Goal: Find specific page/section: Find specific page/section

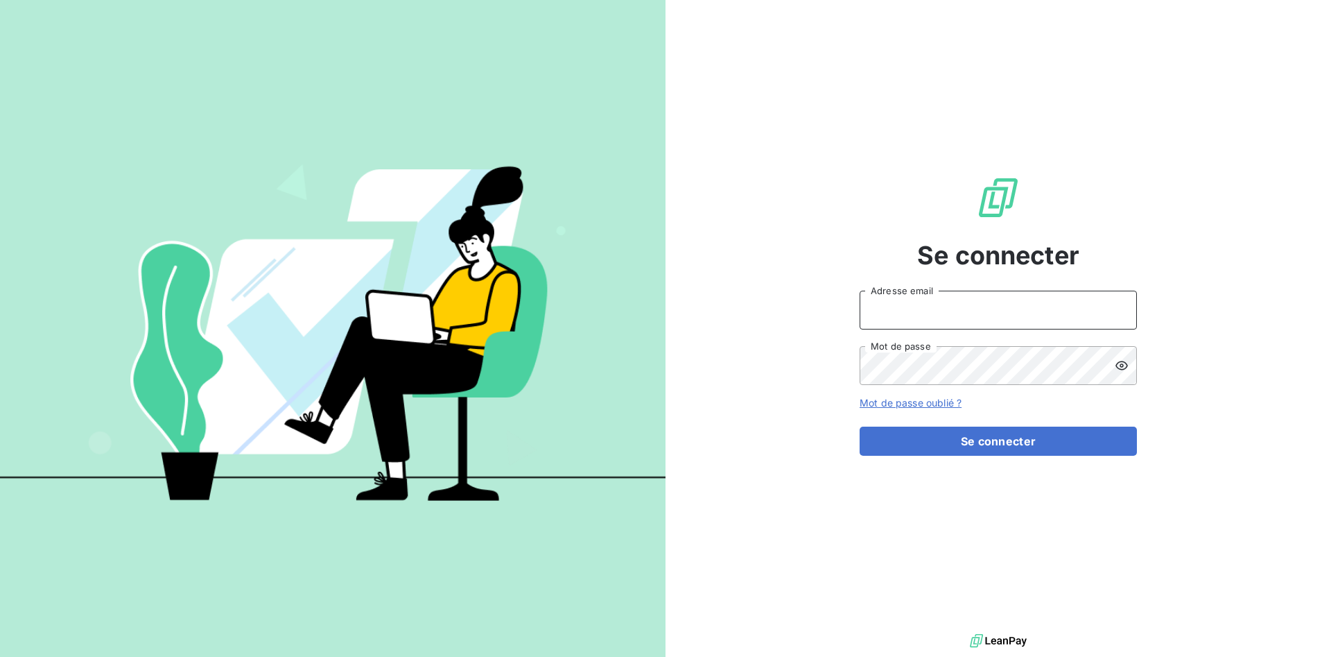
click at [951, 299] on input "Adresse email" at bounding box center [998, 309] width 277 height 39
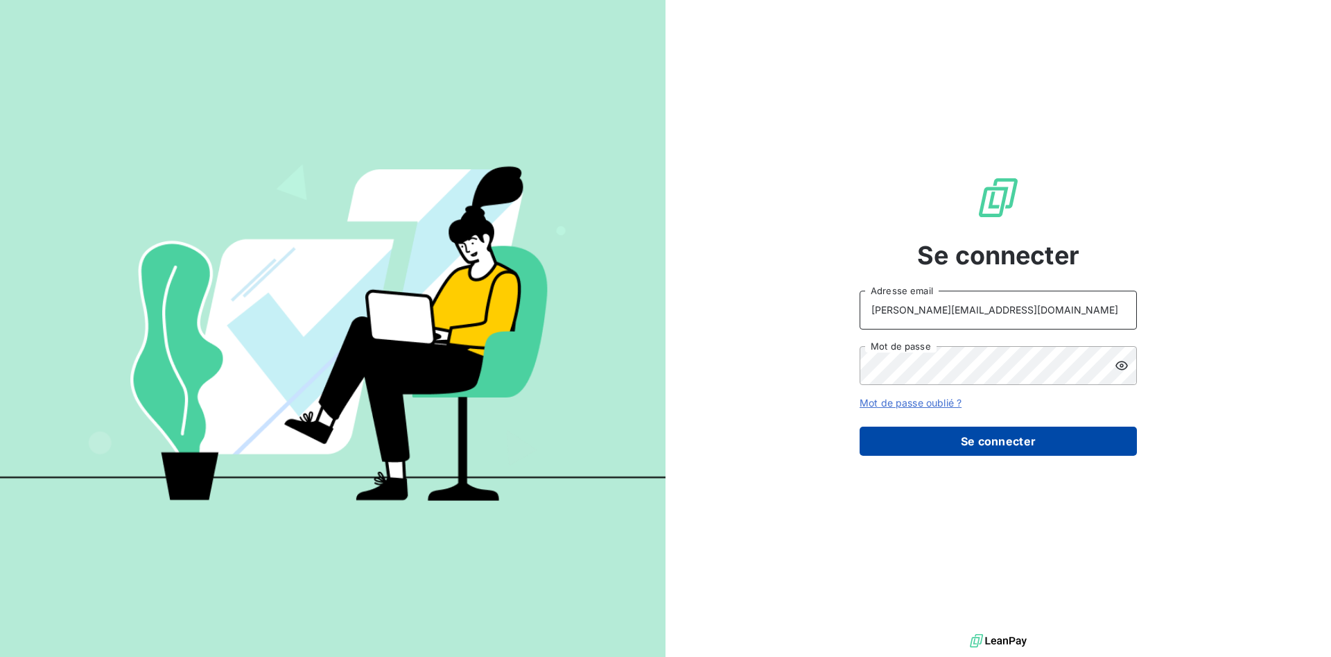
type input "[PERSON_NAME][EMAIL_ADDRESS][DOMAIN_NAME]"
click at [986, 437] on button "Se connecter" at bounding box center [998, 440] width 277 height 29
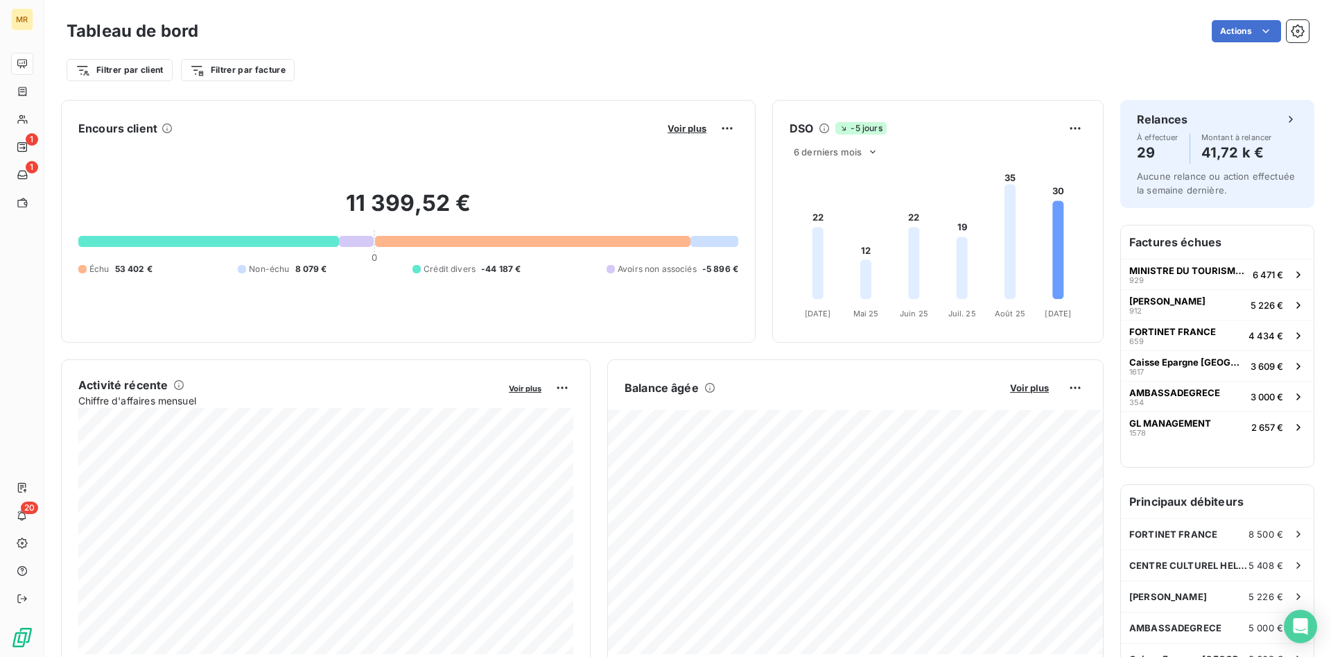
click at [694, 122] on button "Voir plus" at bounding box center [686, 128] width 47 height 12
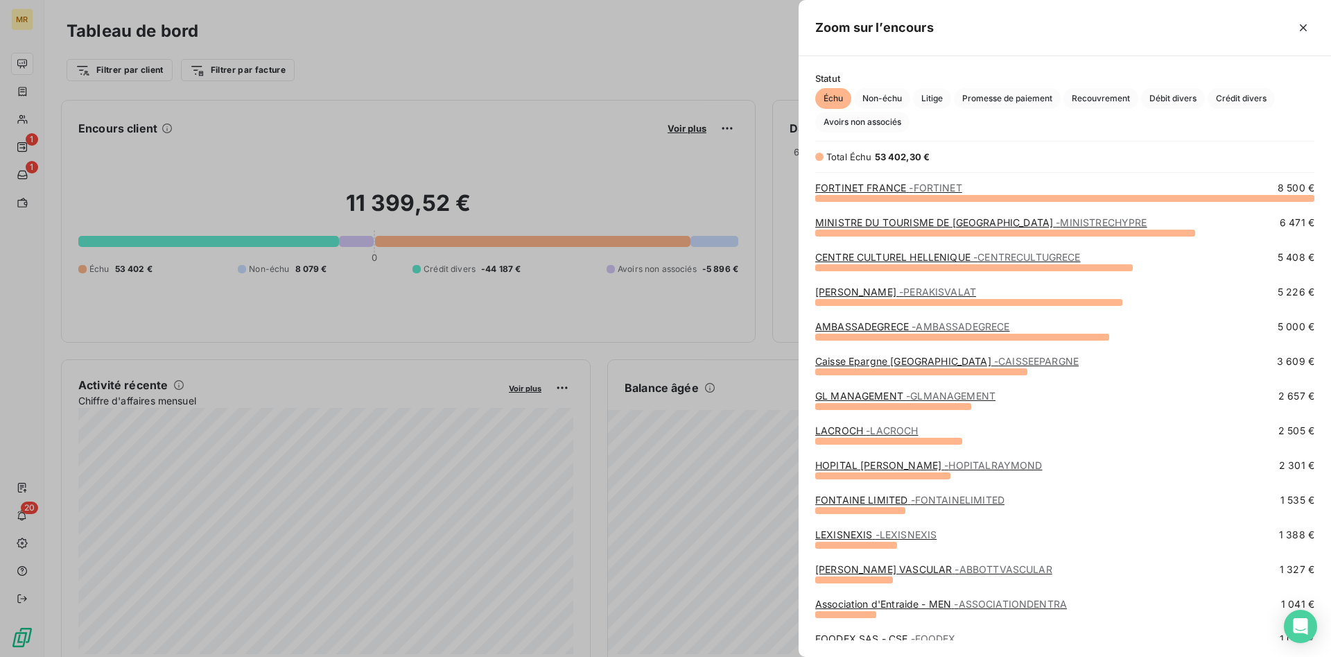
scroll to position [459, 532]
click at [1230, 101] on span "Crédit divers" at bounding box center [1241, 98] width 67 height 21
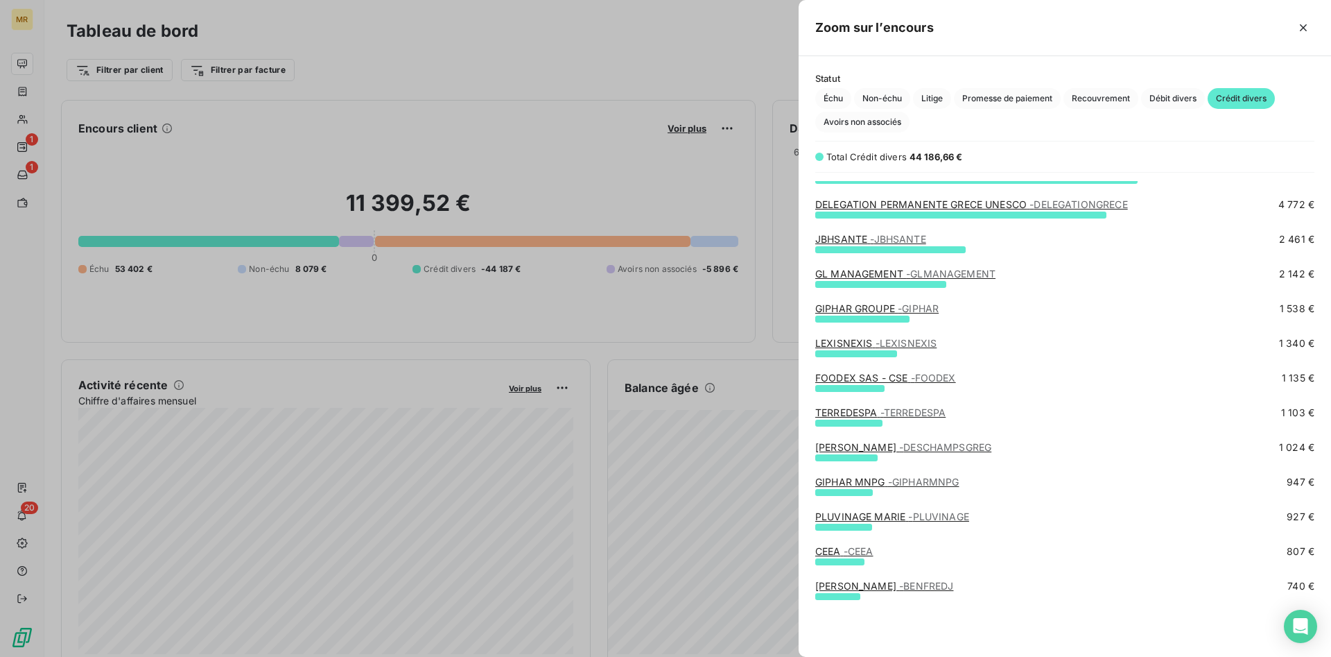
scroll to position [0, 0]
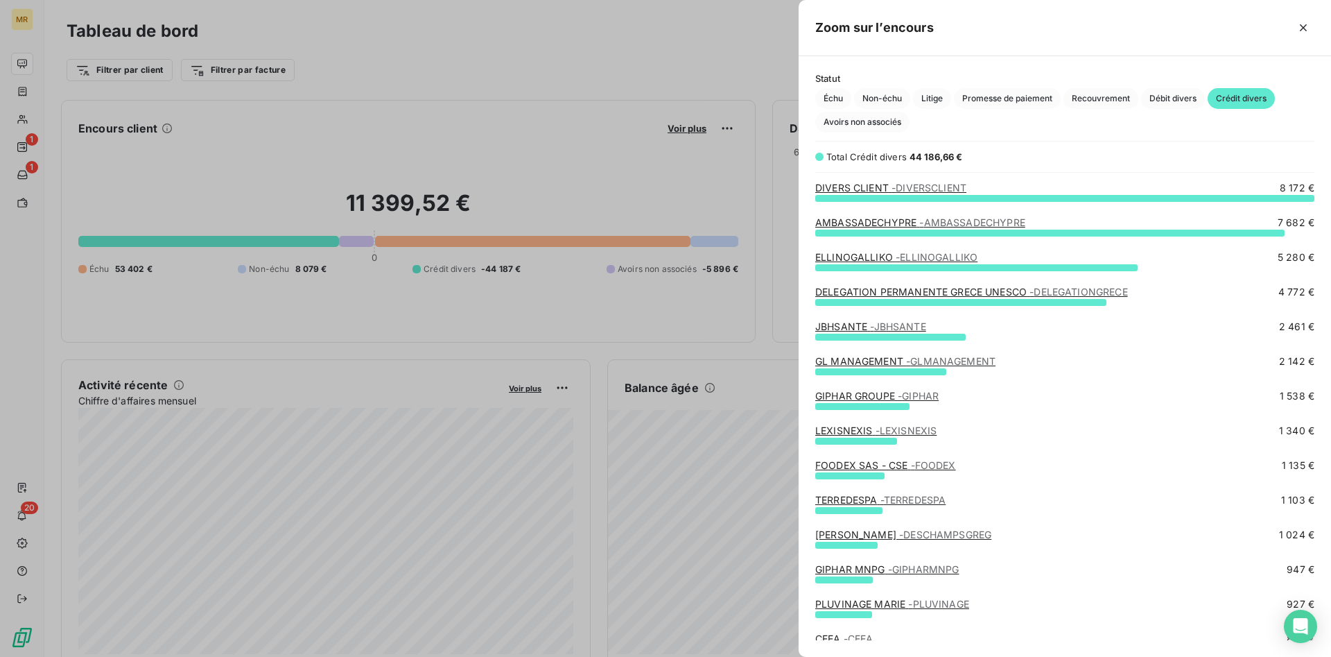
click at [928, 187] on span "- DIVERSCLIENT" at bounding box center [929, 188] width 75 height 12
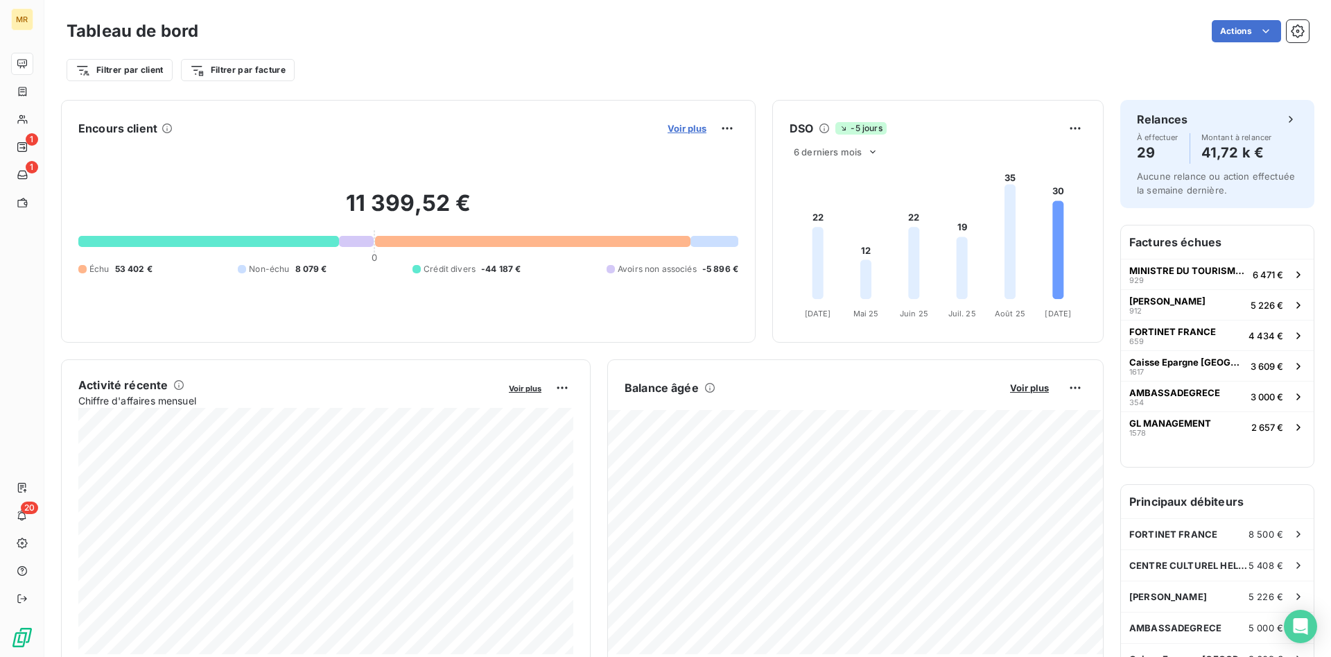
click at [694, 132] on span "Voir plus" at bounding box center [687, 128] width 39 height 11
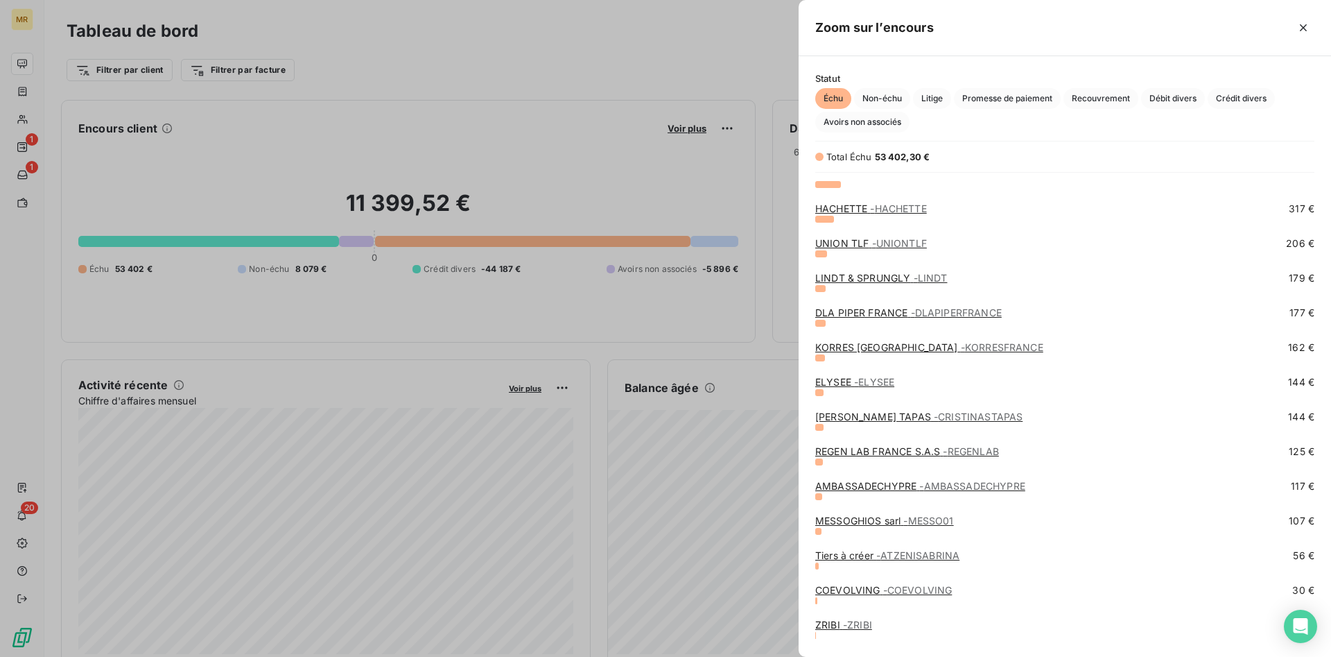
scroll to position [636, 0]
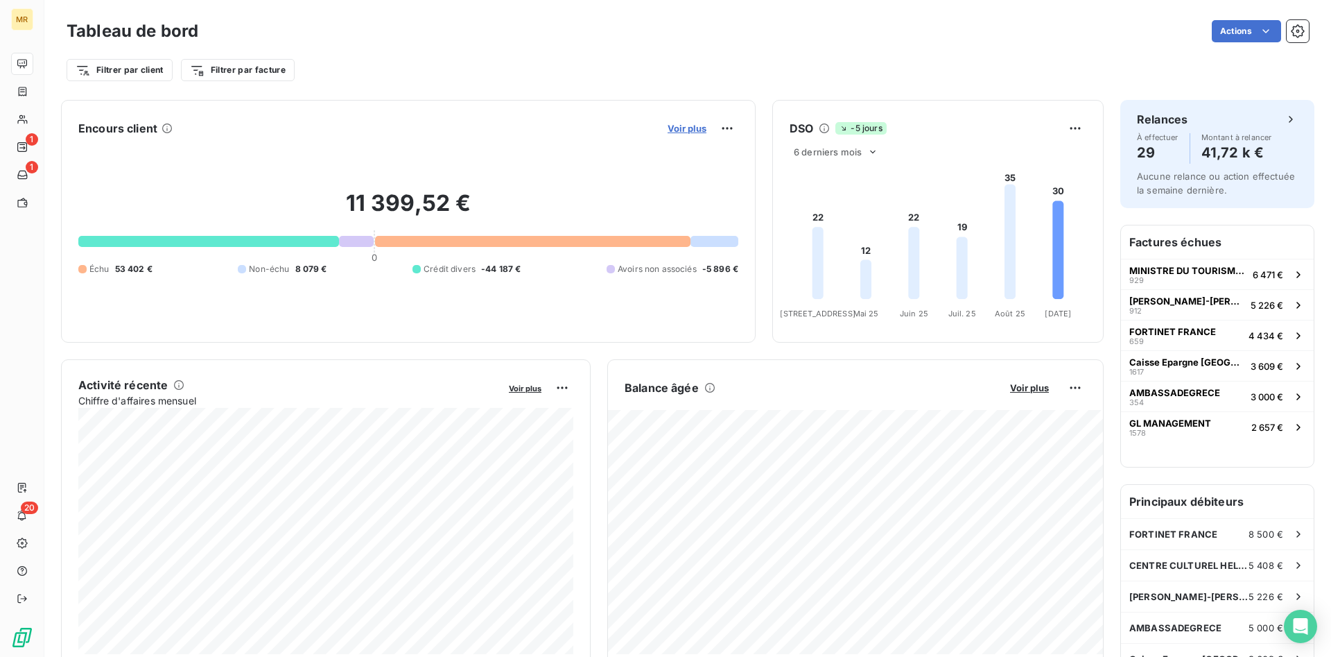
click at [693, 130] on span "Voir plus" at bounding box center [687, 128] width 39 height 11
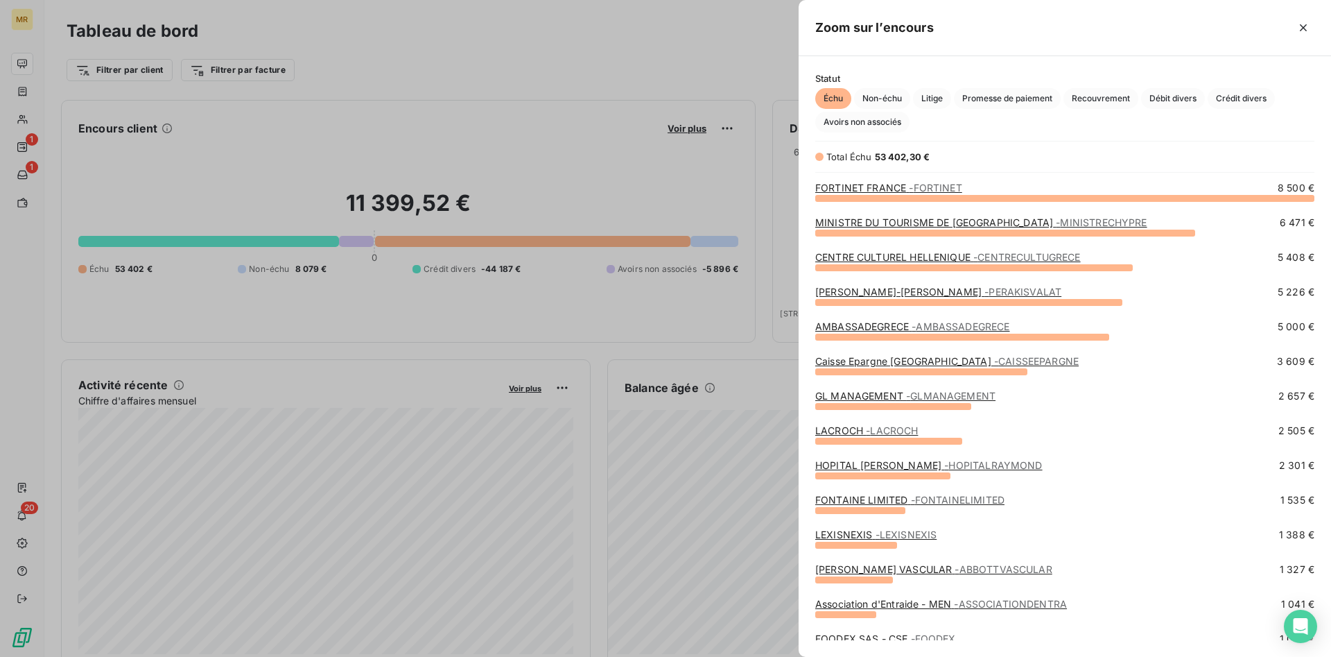
scroll to position [459, 532]
click at [1226, 96] on span "Crédit divers" at bounding box center [1241, 98] width 67 height 21
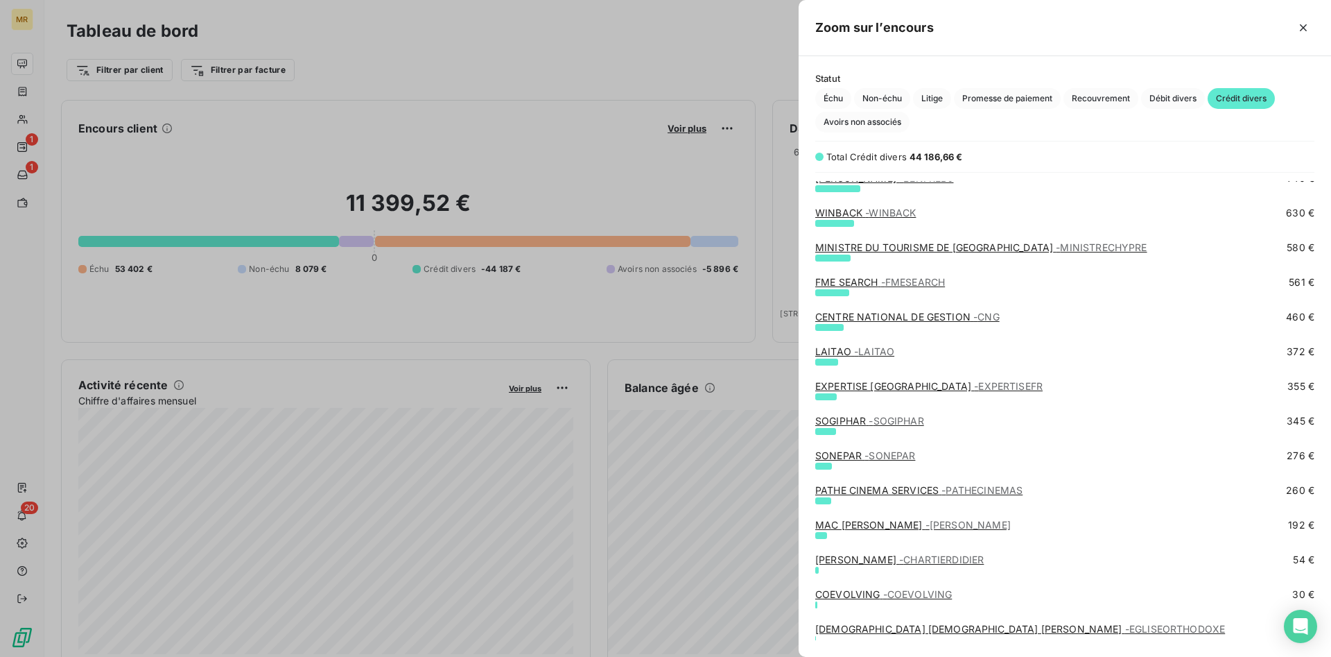
scroll to position [0, 0]
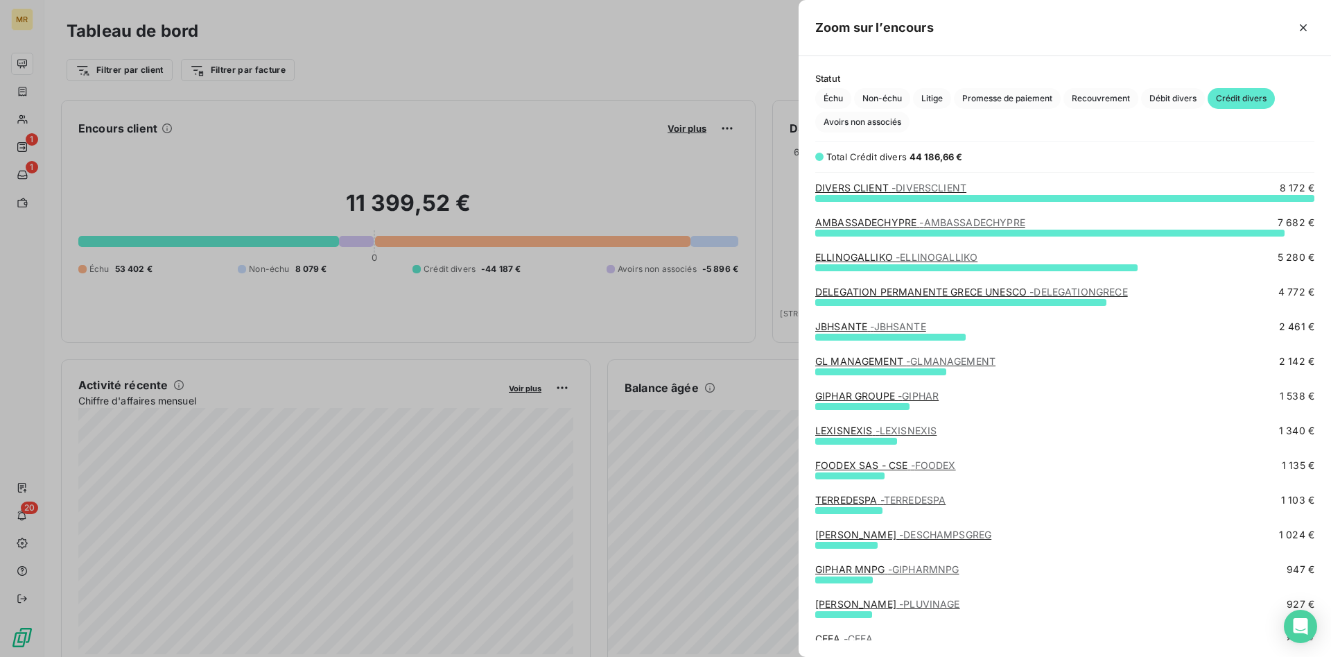
drag, startPoint x: 885, startPoint y: 186, endPoint x: 1064, endPoint y: 193, distance: 178.3
click at [885, 186] on link "DIVERS CLIENT - DIVERSCLIENT" at bounding box center [890, 188] width 151 height 12
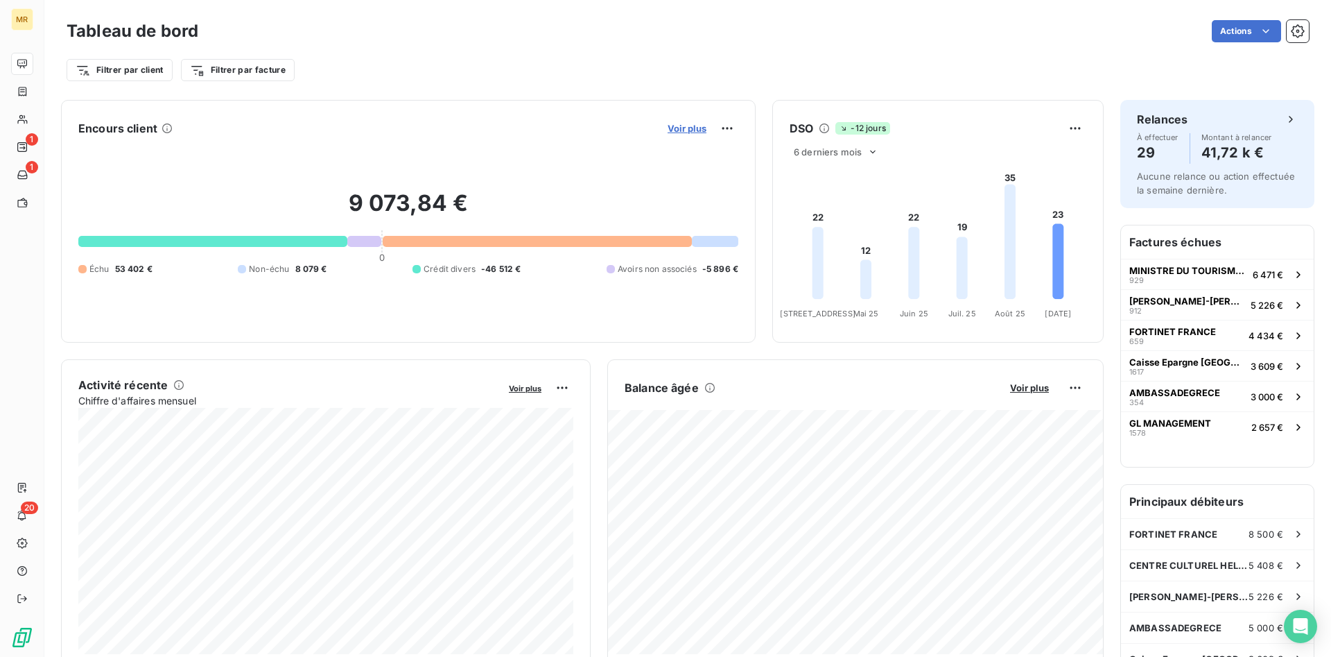
click at [681, 126] on span "Voir plus" at bounding box center [687, 128] width 39 height 11
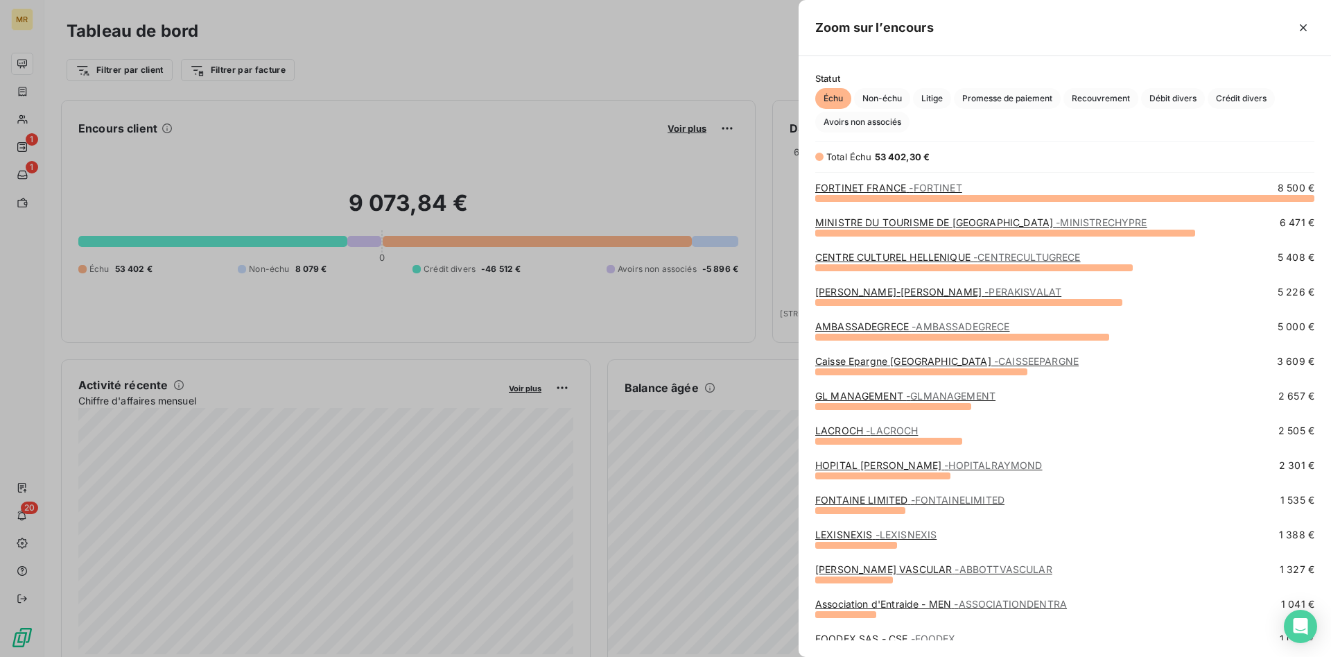
scroll to position [459, 532]
click at [1238, 94] on span "Crédit divers" at bounding box center [1241, 98] width 67 height 21
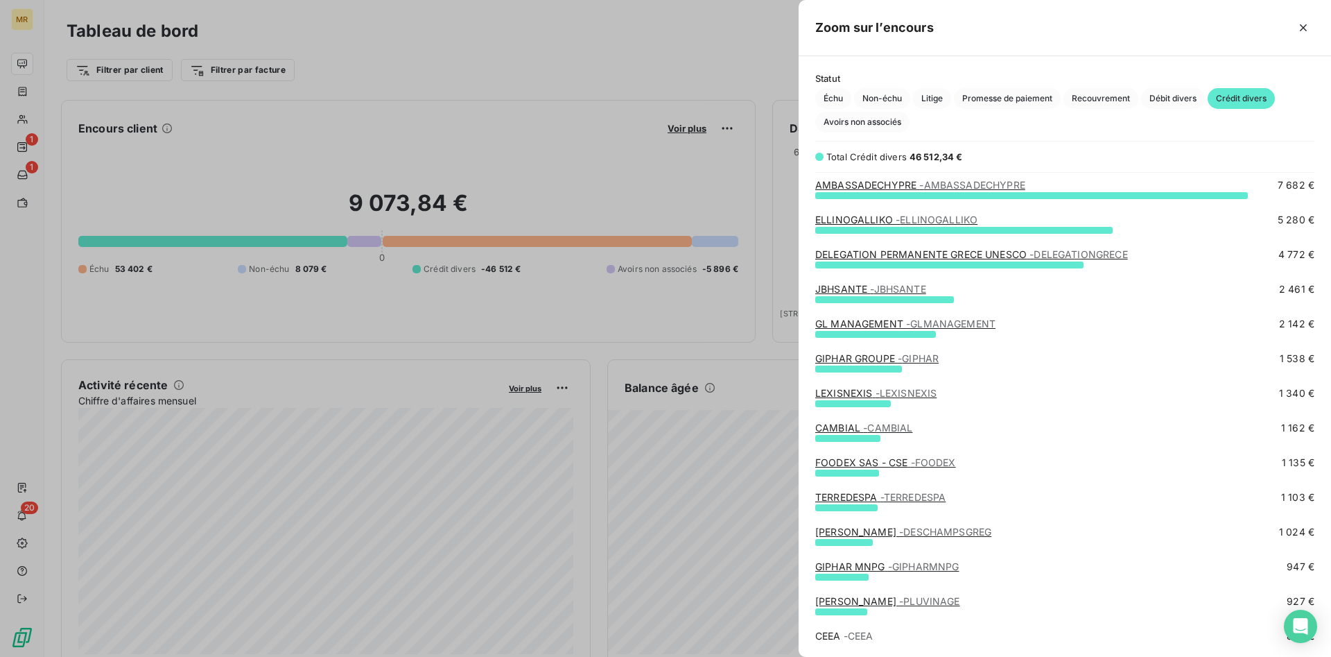
scroll to position [71, 0]
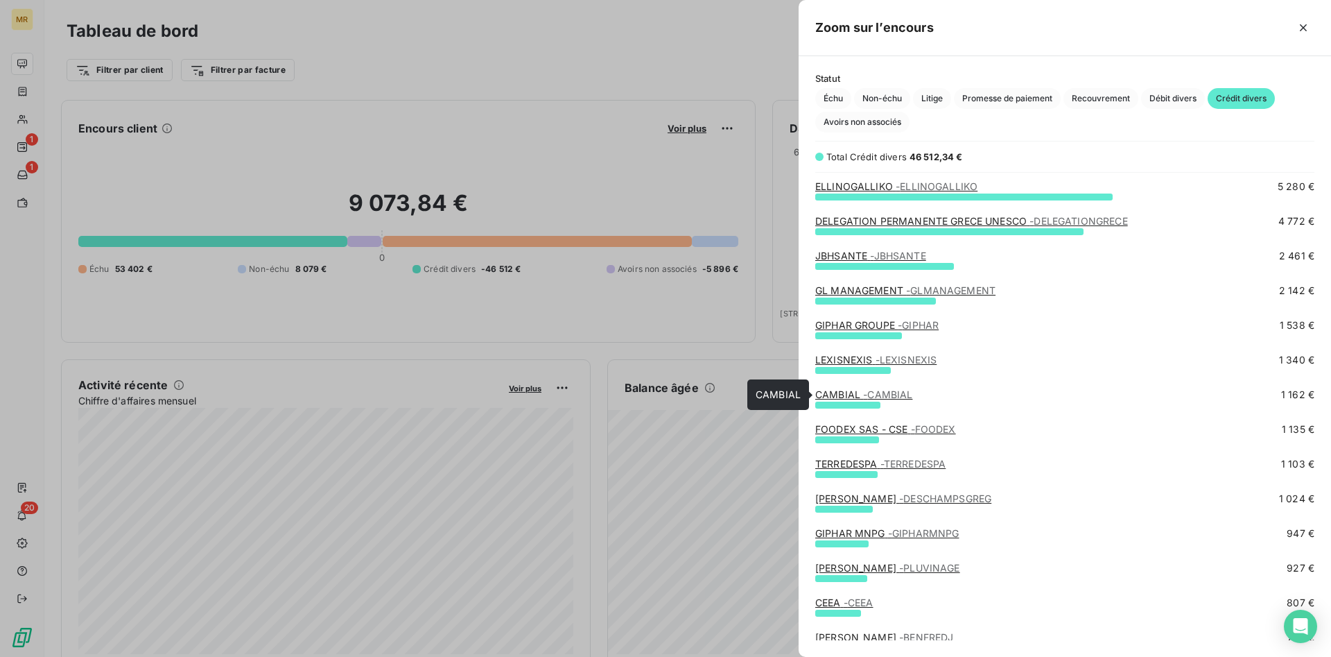
click at [862, 396] on link "CAMBIAL - CAMBIAL" at bounding box center [863, 394] width 97 height 12
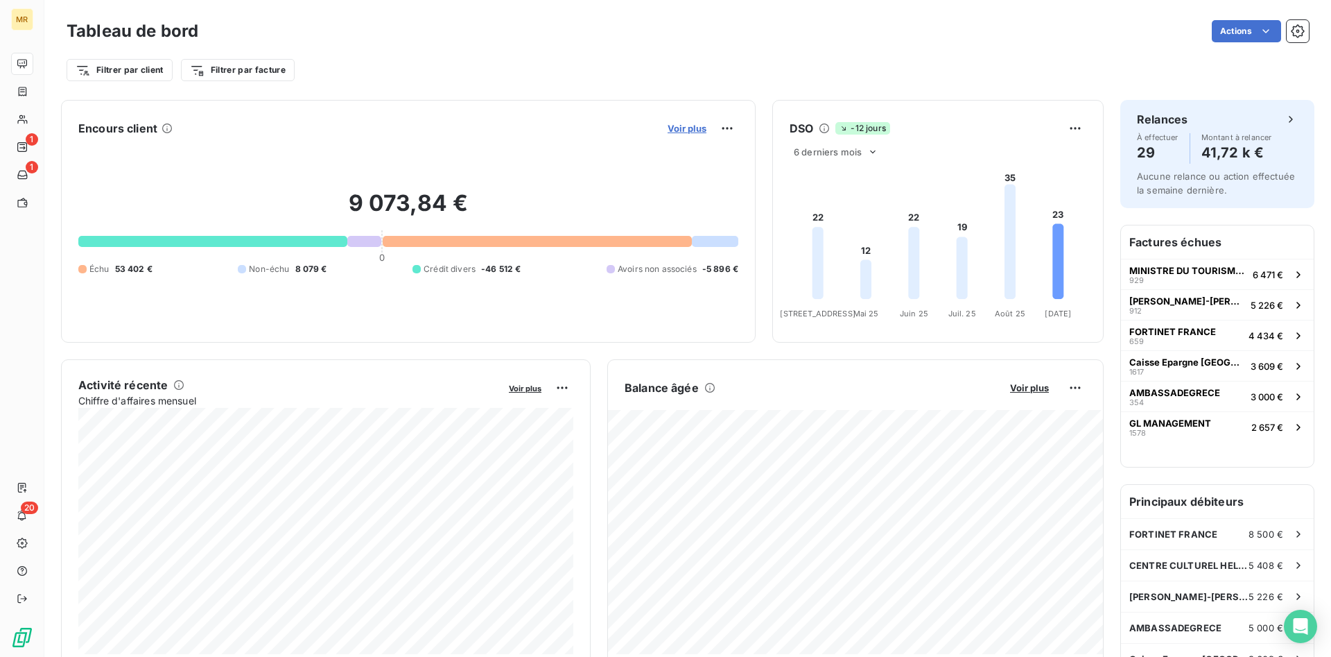
click at [680, 121] on div "Voir plus" at bounding box center [700, 128] width 75 height 22
click at [682, 124] on span "Voir plus" at bounding box center [687, 128] width 39 height 11
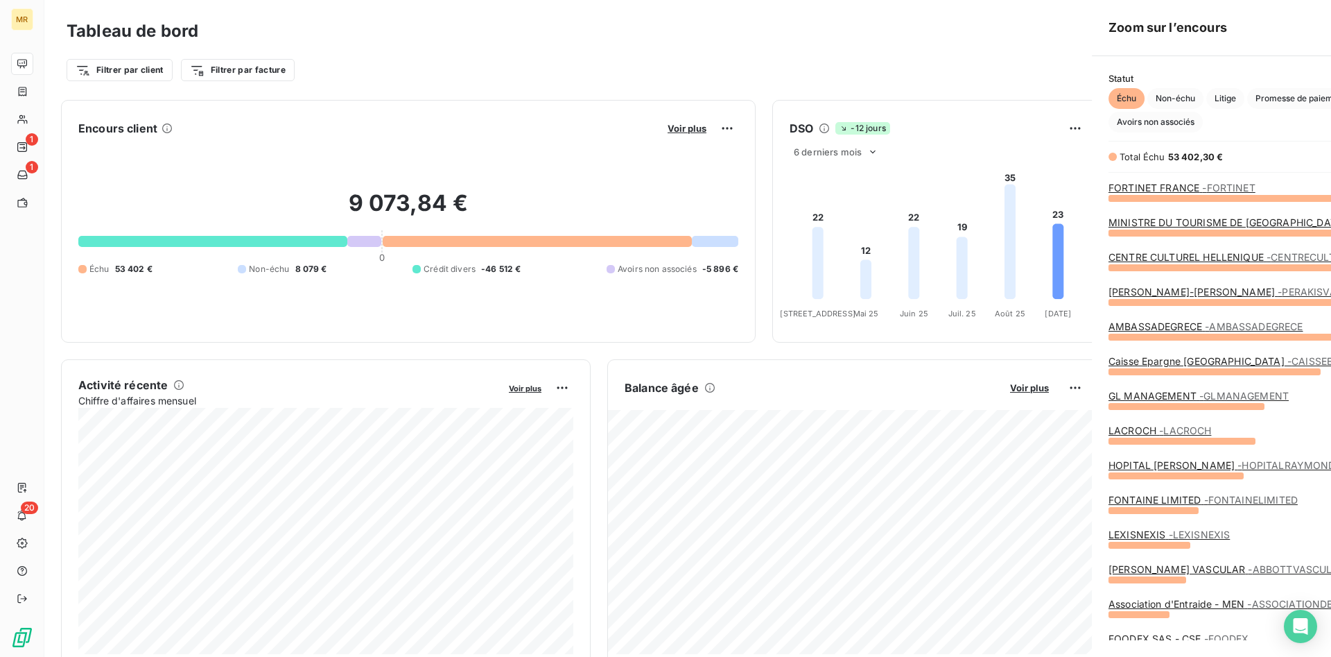
scroll to position [657, 532]
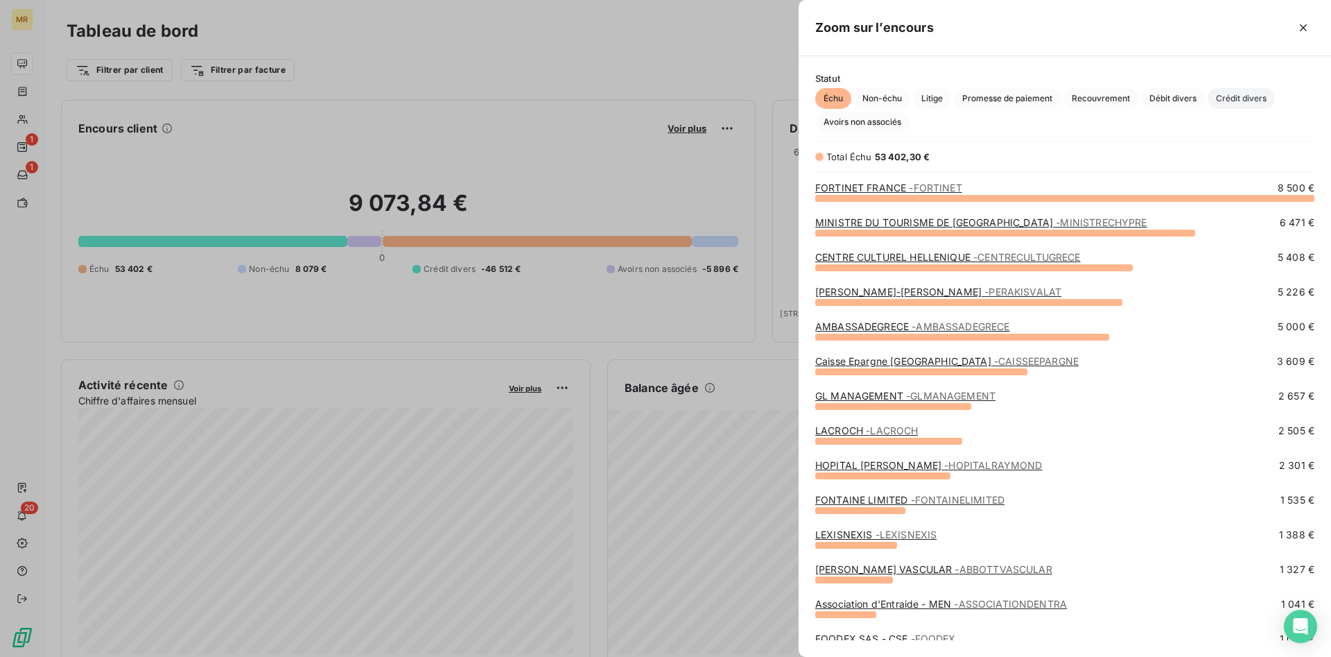
click at [1249, 95] on span "Crédit divers" at bounding box center [1241, 98] width 67 height 21
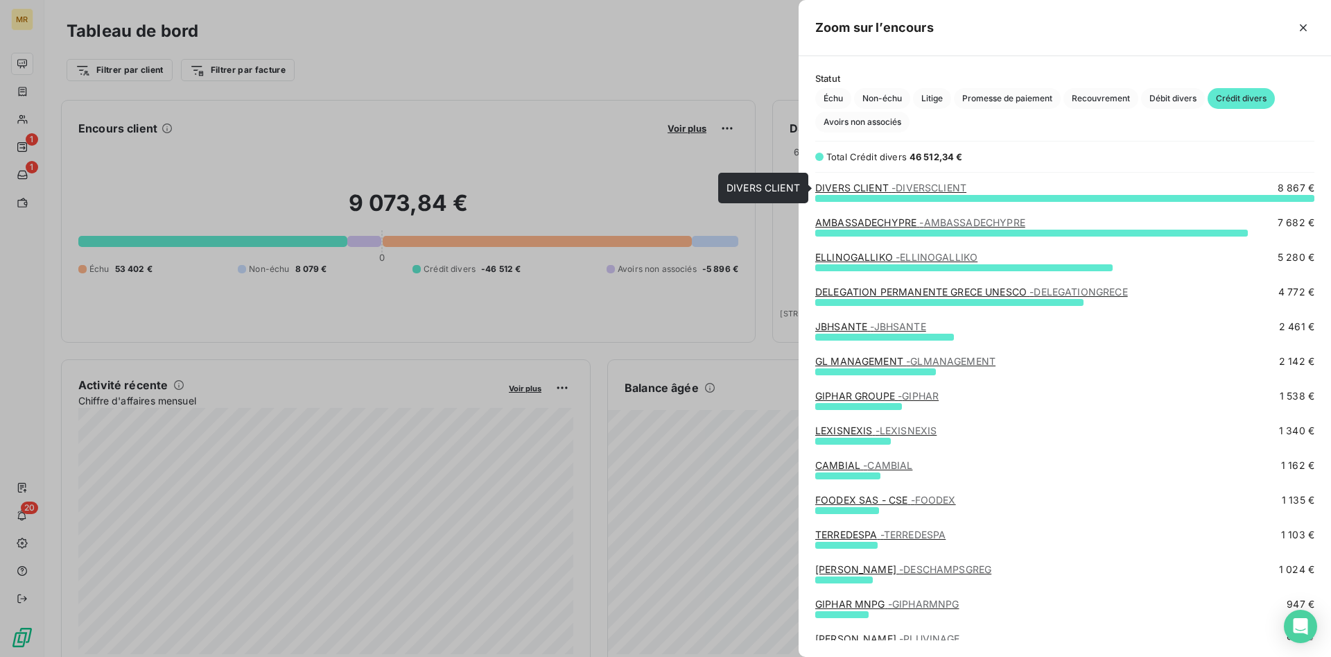
click at [932, 181] on div "DIVERS CLIENT - DIVERSCLIENT" at bounding box center [890, 188] width 151 height 14
click at [932, 189] on span "- DIVERSCLIENT" at bounding box center [929, 188] width 75 height 12
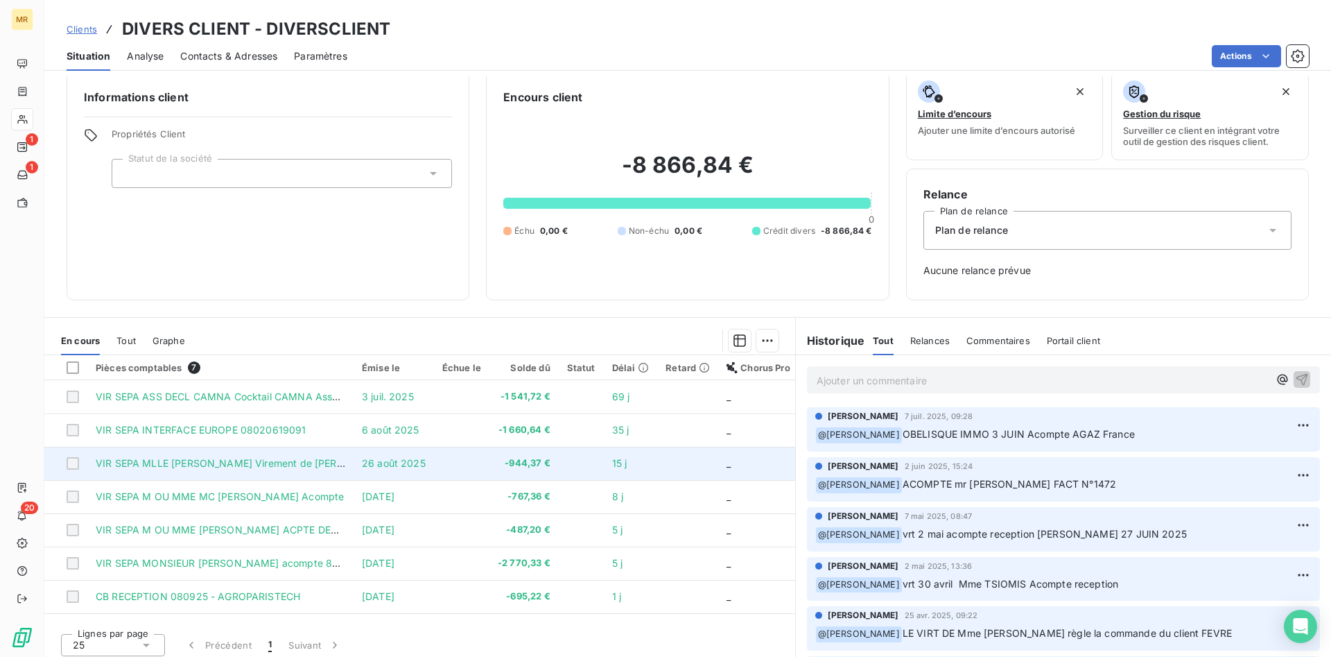
scroll to position [20, 0]
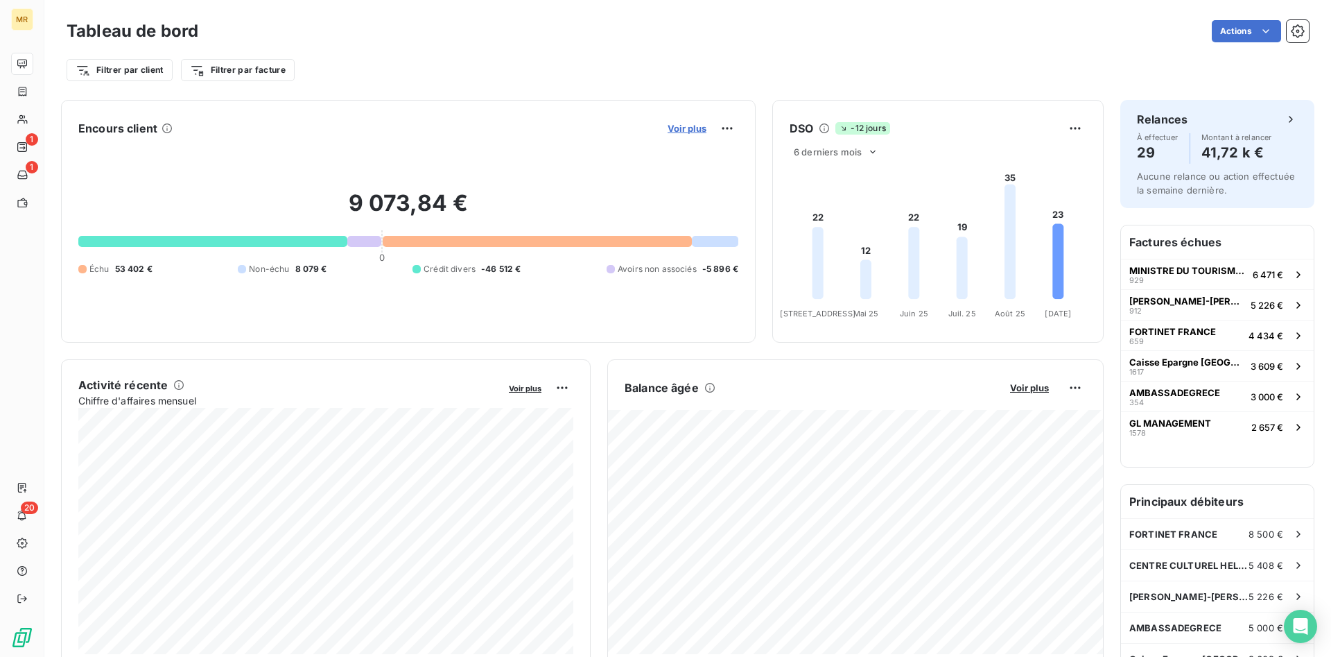
click at [697, 125] on span "Voir plus" at bounding box center [687, 128] width 39 height 11
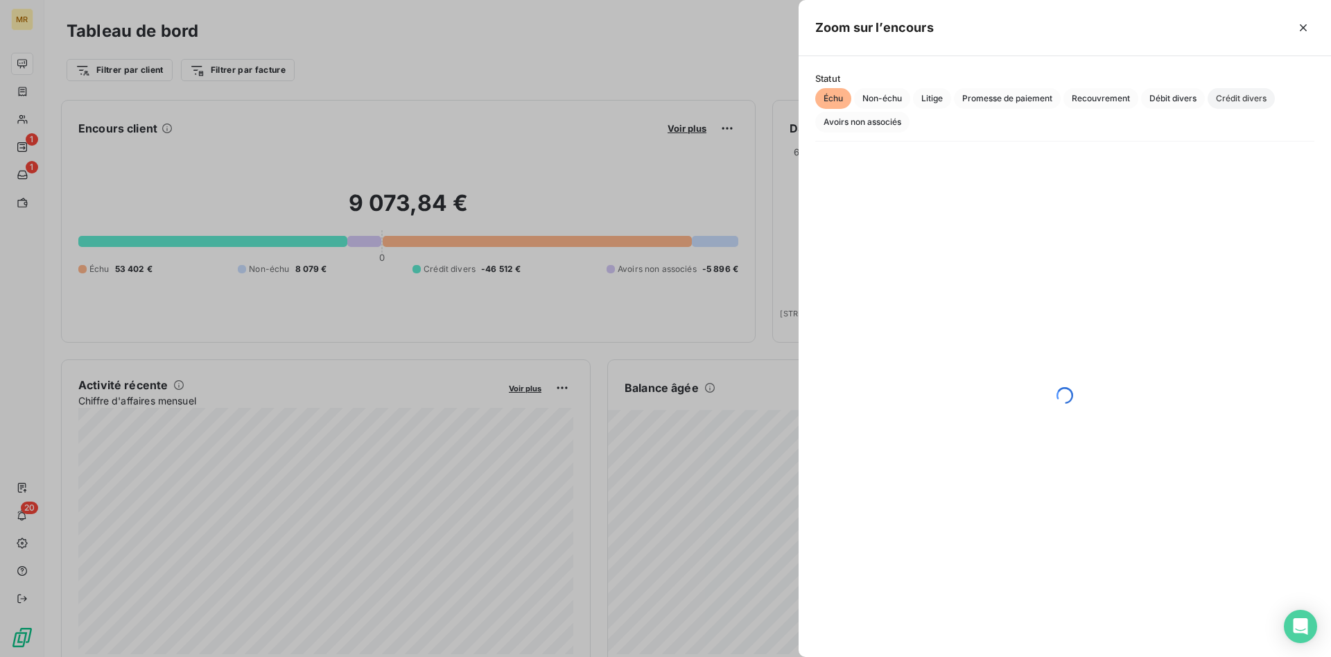
click at [1238, 102] on span "Crédit divers" at bounding box center [1241, 98] width 67 height 21
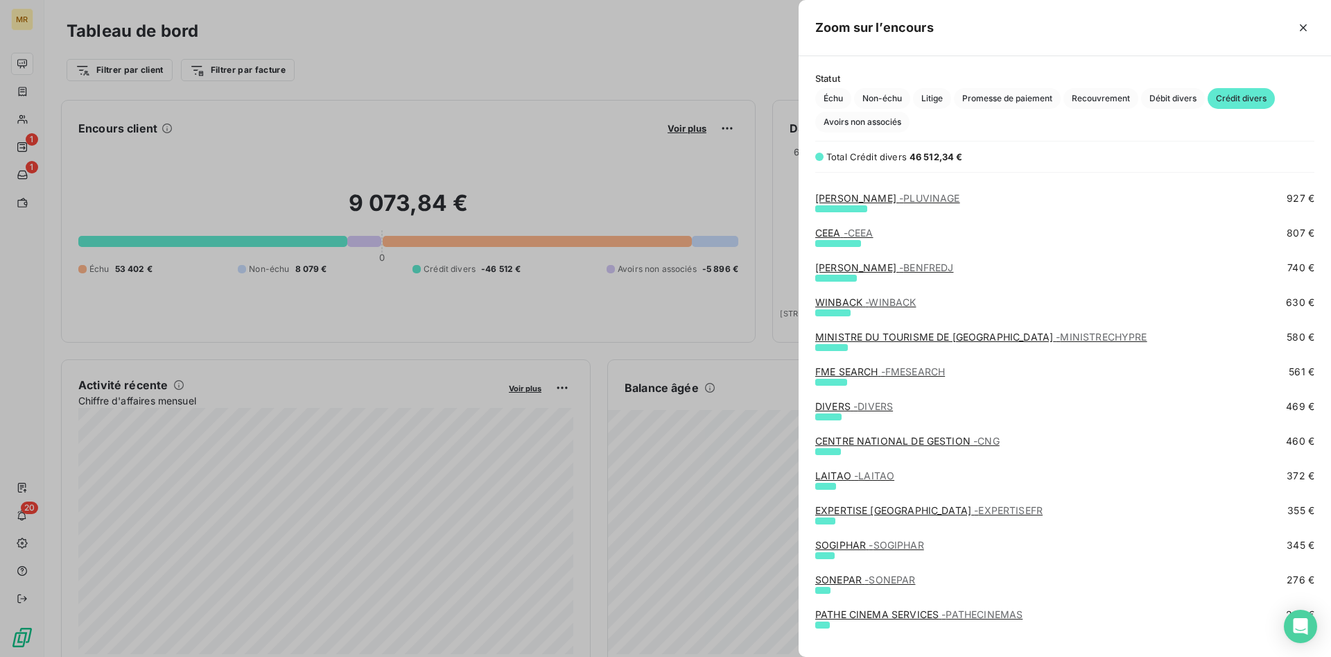
scroll to position [495, 0]
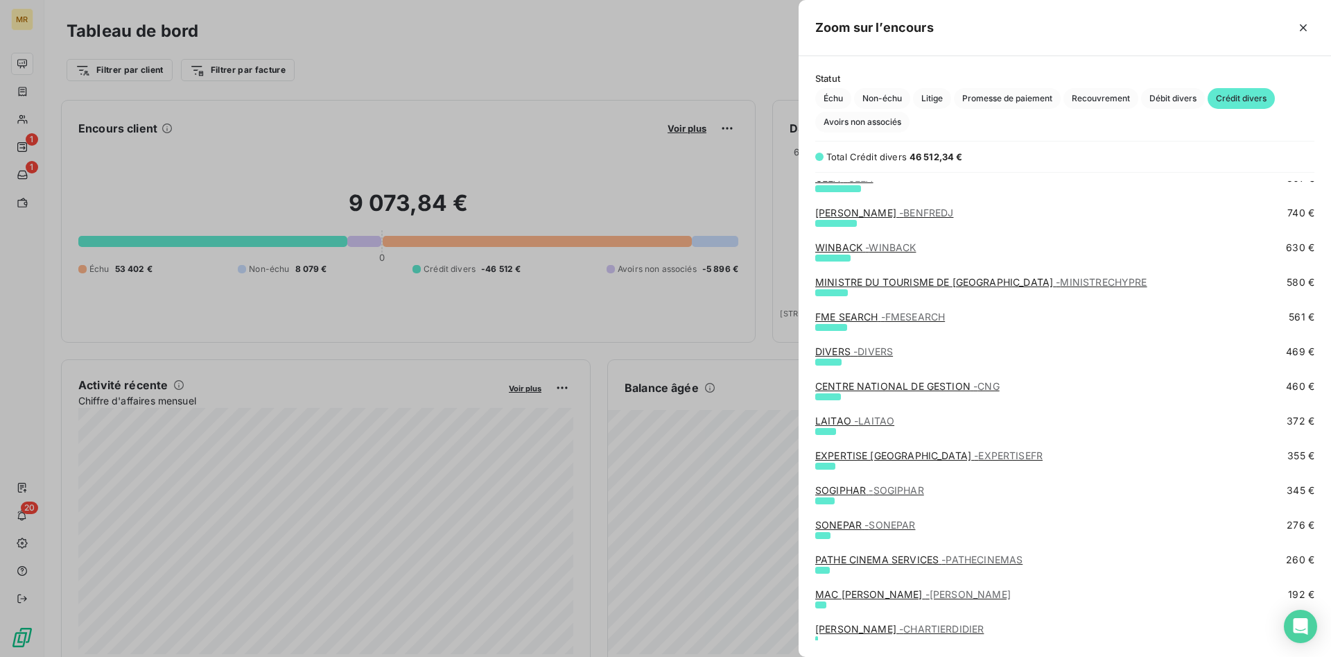
click at [271, 50] on div at bounding box center [665, 328] width 1331 height 657
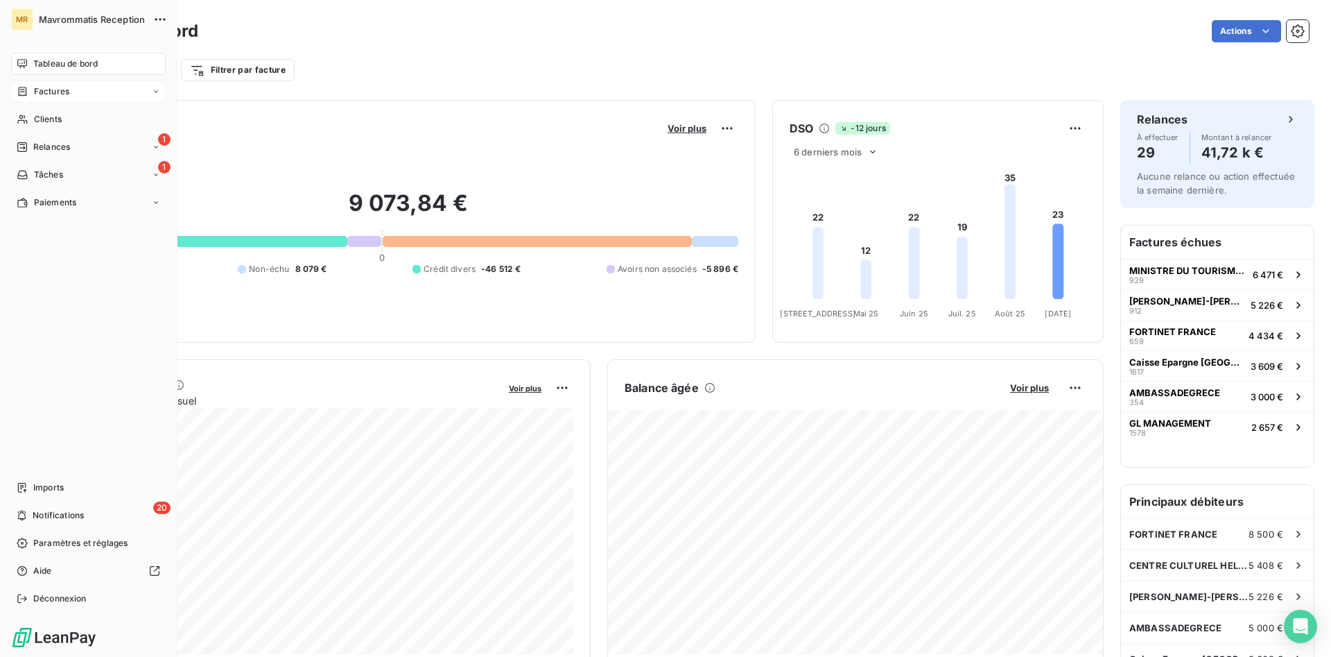
click at [41, 88] on span "Factures" at bounding box center [51, 91] width 35 height 12
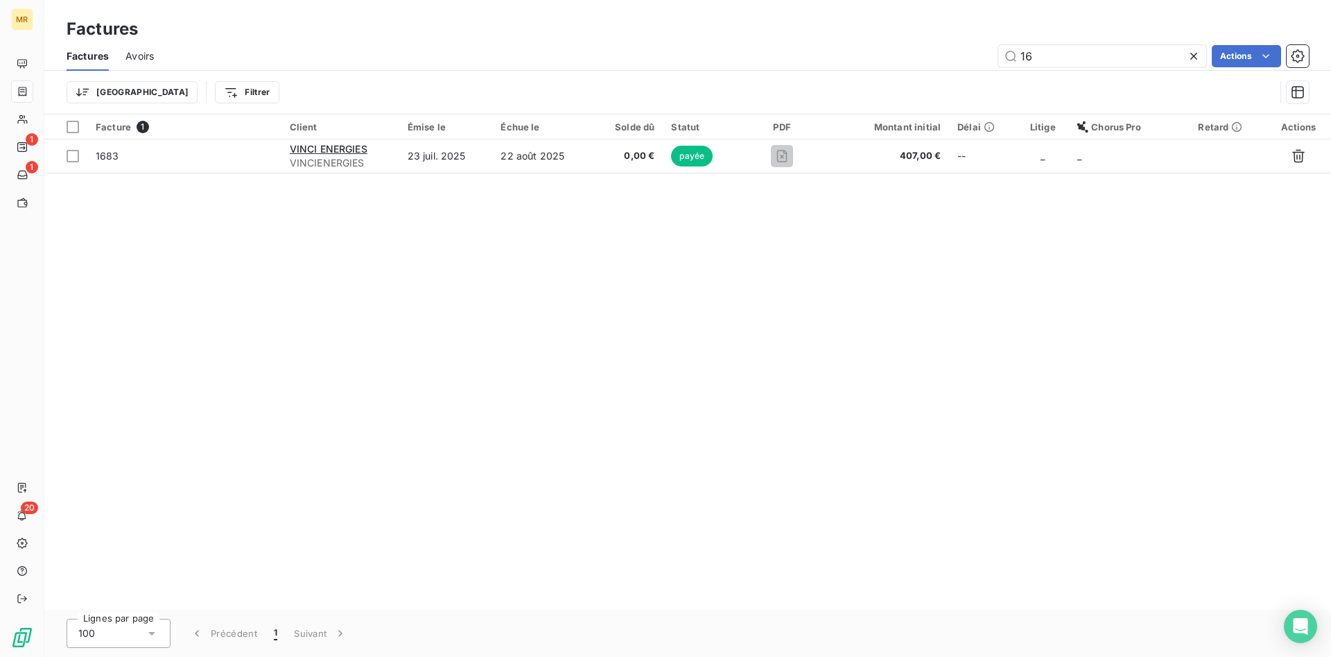
type input "1"
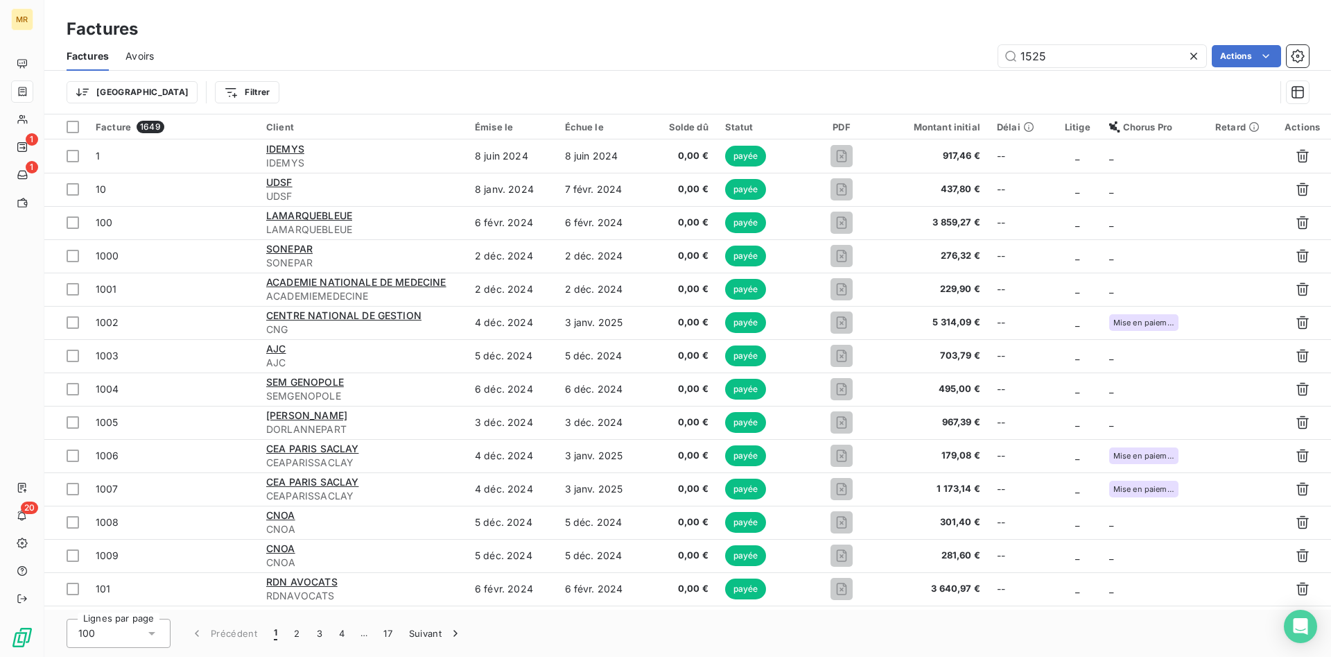
type input "1525"
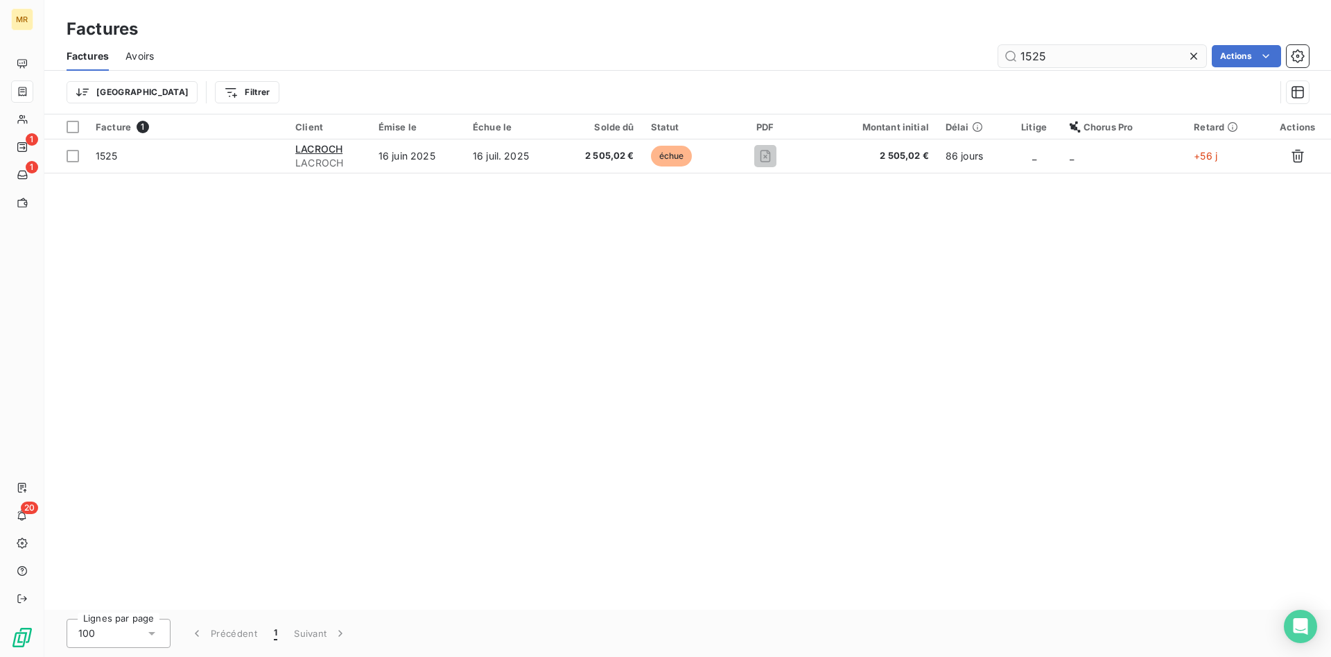
drag, startPoint x: 1068, startPoint y: 55, endPoint x: 951, endPoint y: 50, distance: 118.0
click at [998, 50] on input "1525" at bounding box center [1102, 56] width 208 height 22
drag, startPoint x: 1063, startPoint y: 48, endPoint x: 1030, endPoint y: 59, distance: 34.4
click at [1030, 59] on input "1545" at bounding box center [1102, 56] width 208 height 22
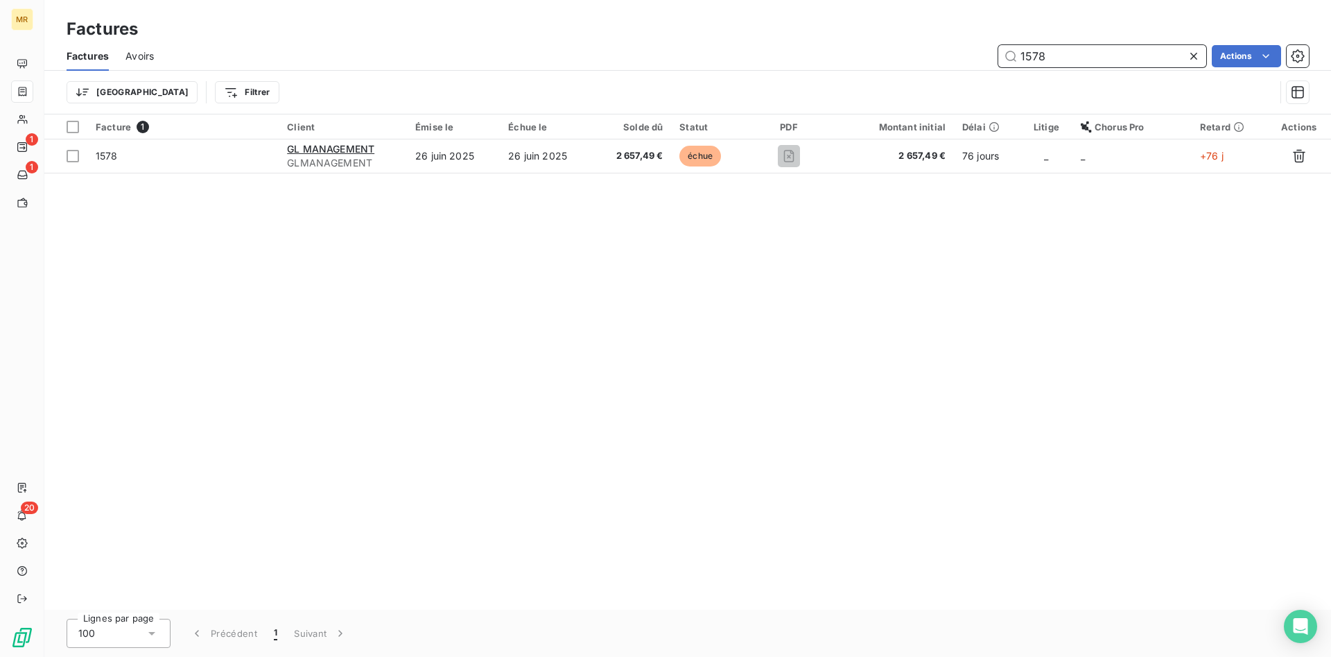
drag, startPoint x: 1051, startPoint y: 64, endPoint x: 1002, endPoint y: 59, distance: 49.5
click at [1004, 56] on input "1578" at bounding box center [1102, 56] width 208 height 22
type input "1617"
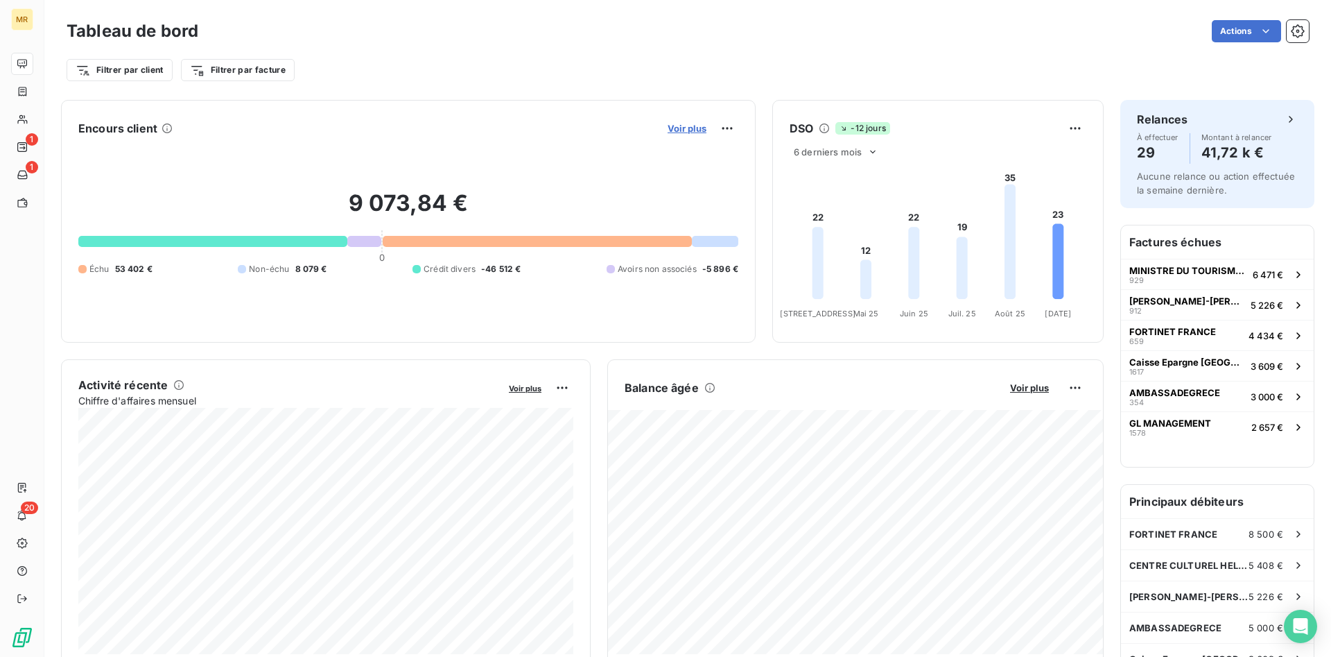
click at [689, 127] on span "Voir plus" at bounding box center [687, 128] width 39 height 11
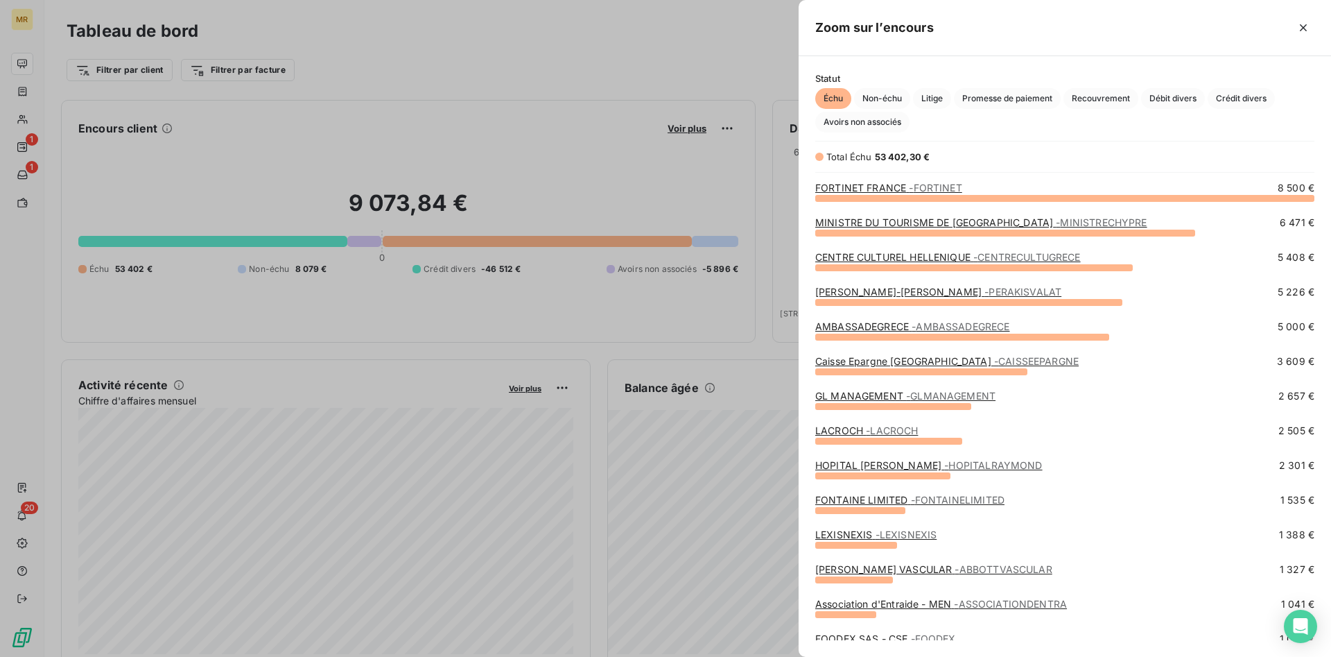
scroll to position [459, 532]
drag, startPoint x: 1233, startPoint y: 97, endPoint x: 1222, endPoint y: 98, distance: 11.1
click at [1234, 96] on span "Crédit divers" at bounding box center [1241, 98] width 67 height 21
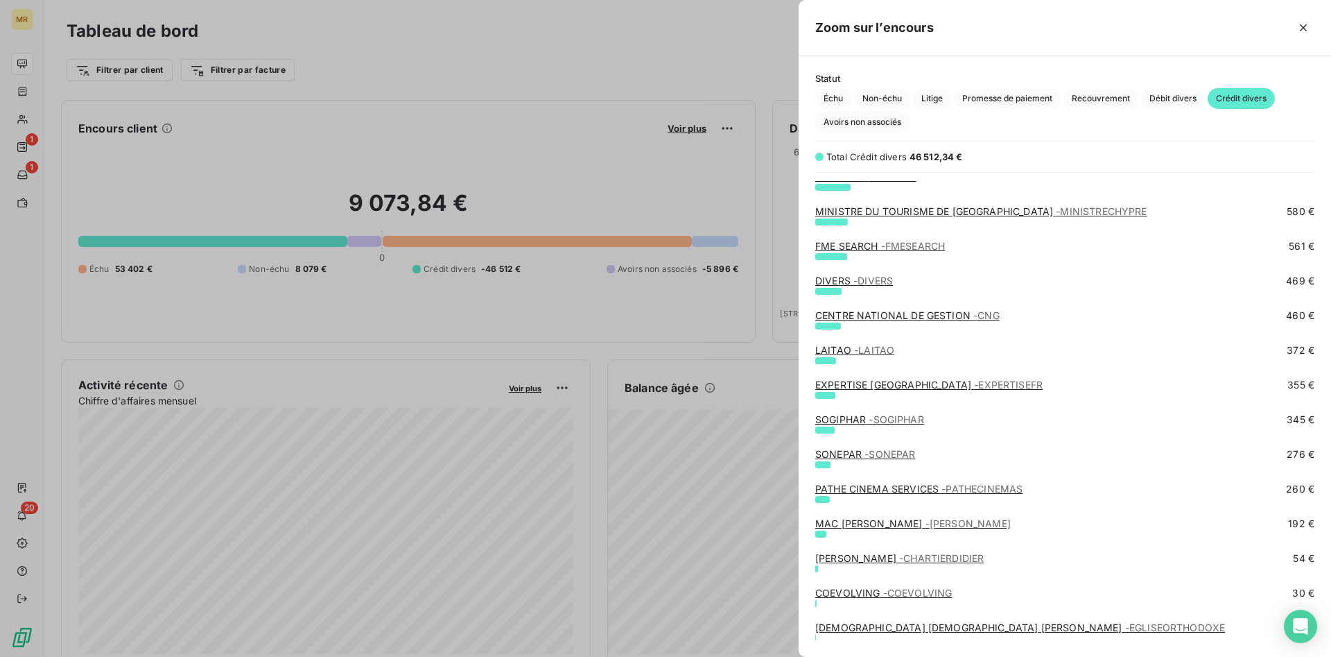
scroll to position [598, 0]
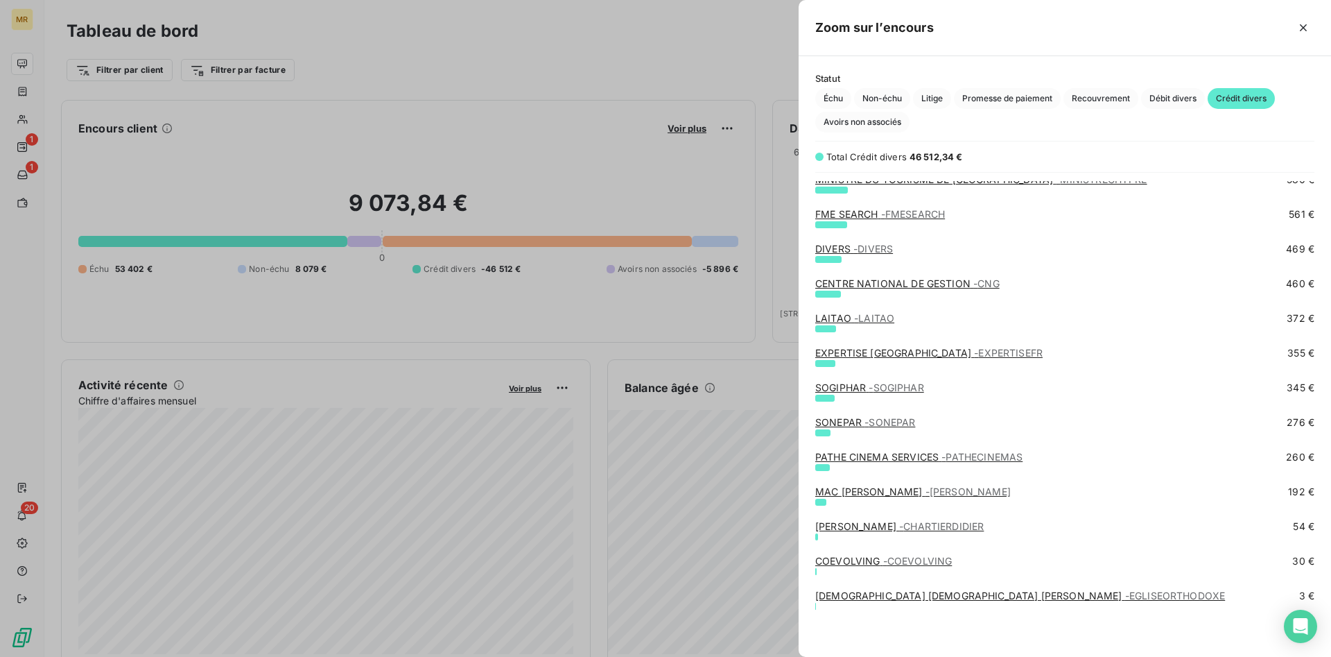
click at [901, 493] on link "MAC DOUGALL RONAL - MACDOUGALL" at bounding box center [913, 491] width 196 height 12
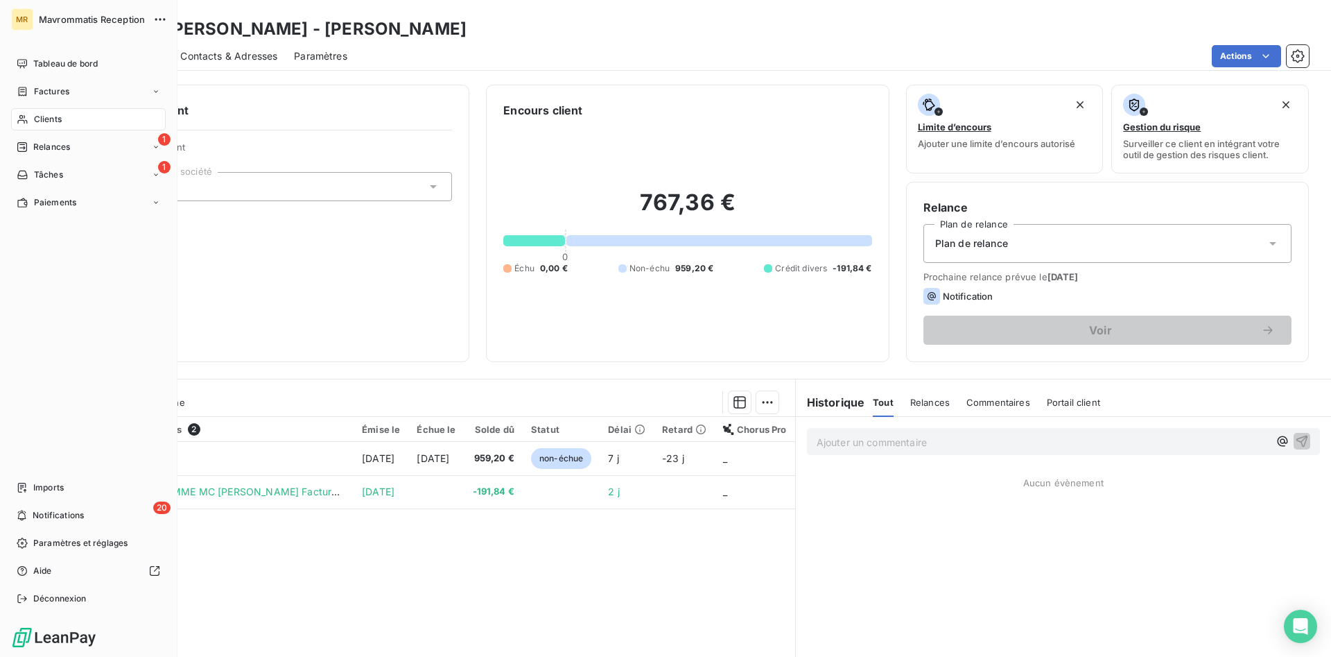
drag, startPoint x: 42, startPoint y: 120, endPoint x: 940, endPoint y: 37, distance: 901.7
click at [46, 119] on span "Clients" at bounding box center [48, 119] width 28 height 12
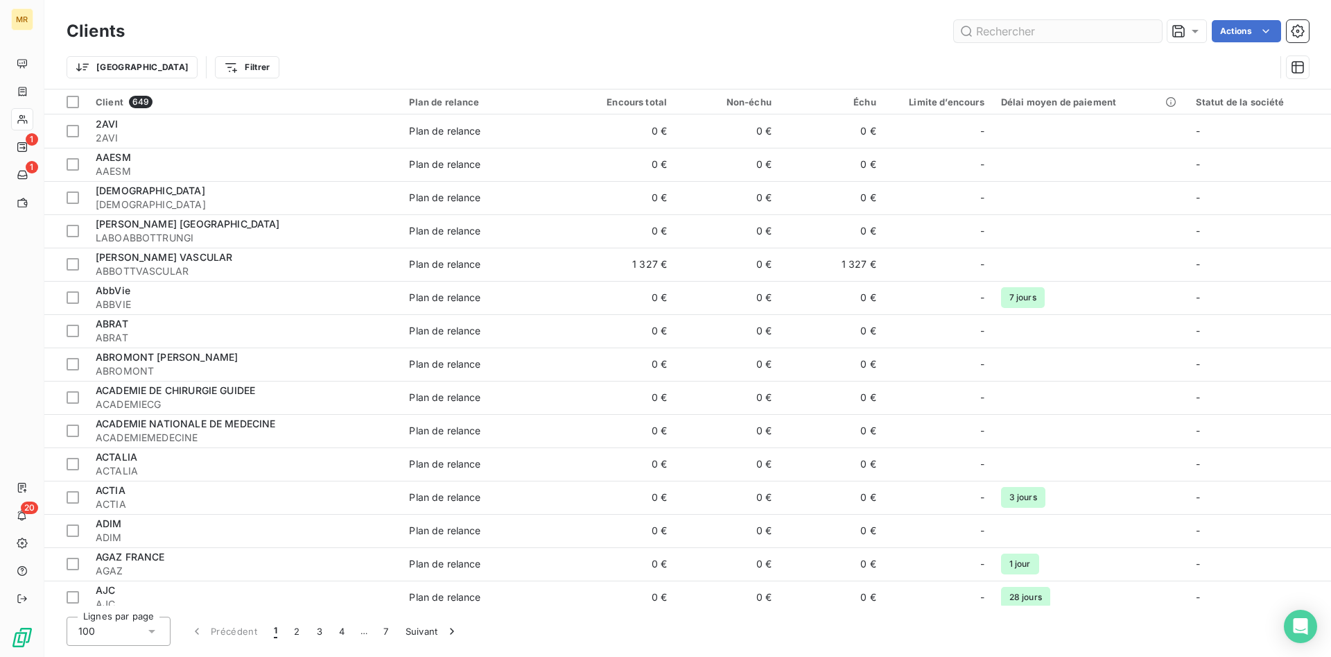
click at [1000, 28] on input "text" at bounding box center [1058, 31] width 208 height 22
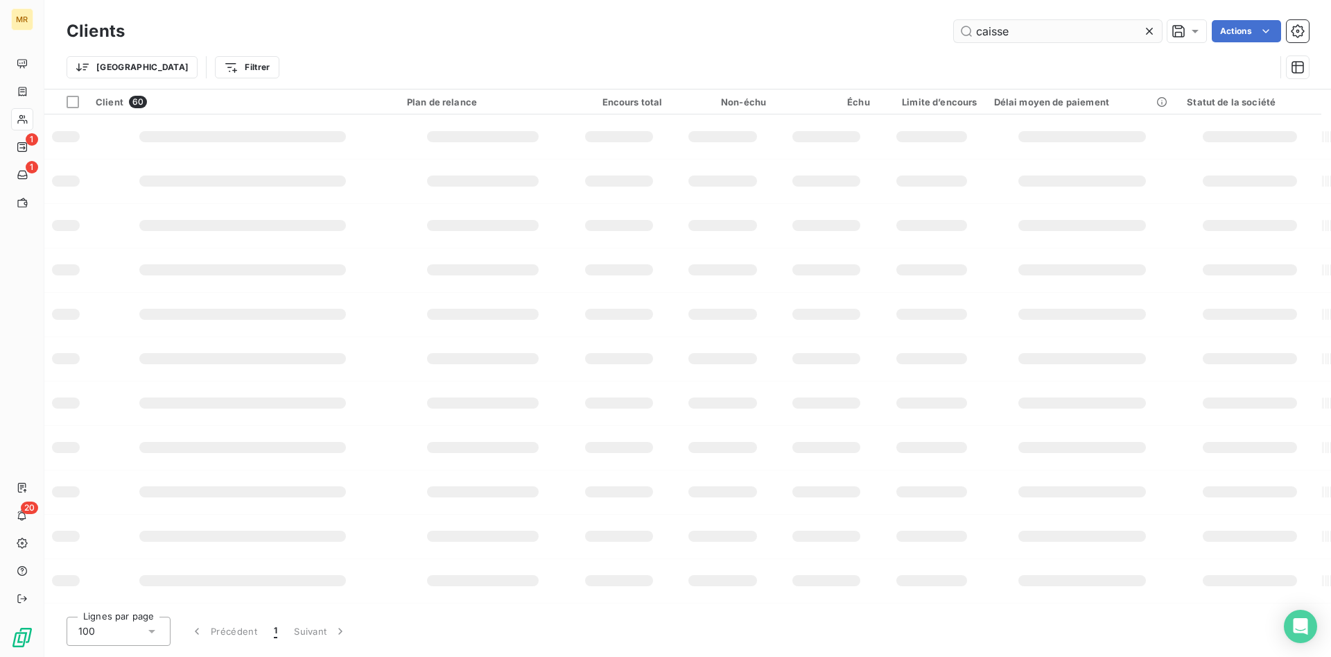
type input "caisse"
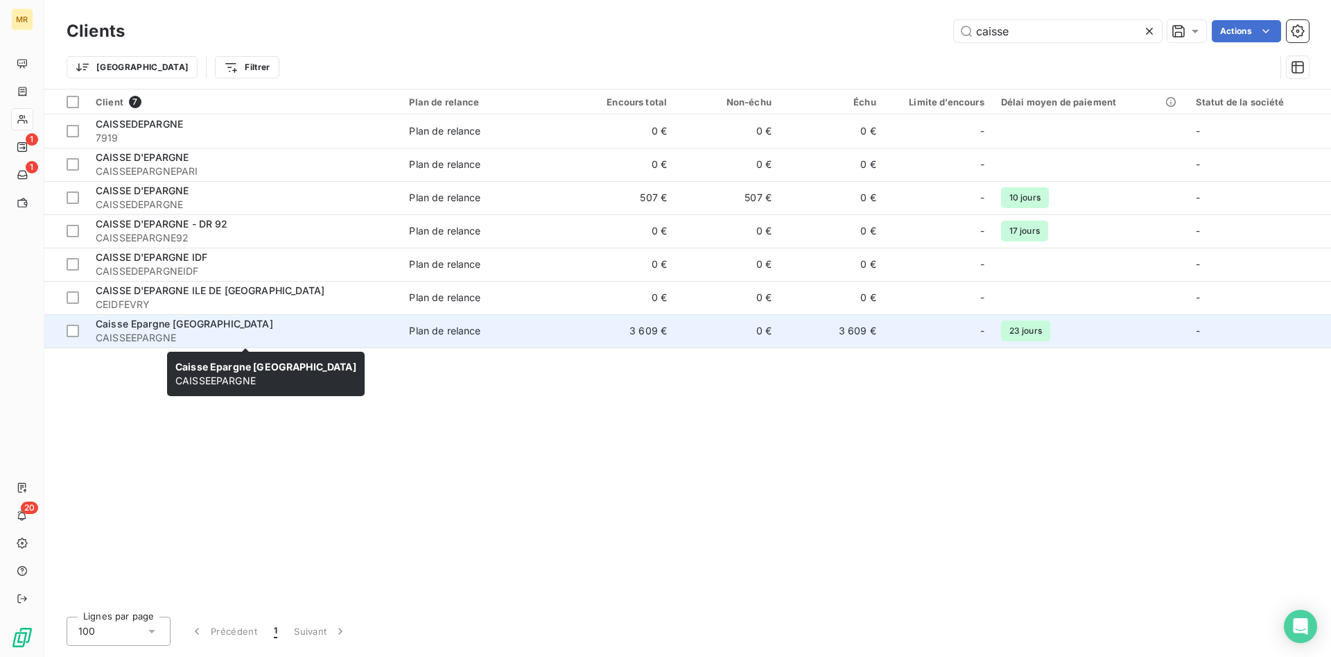
click at [210, 330] on div "Caisse Epargne [GEOGRAPHIC_DATA]" at bounding box center [244, 324] width 297 height 14
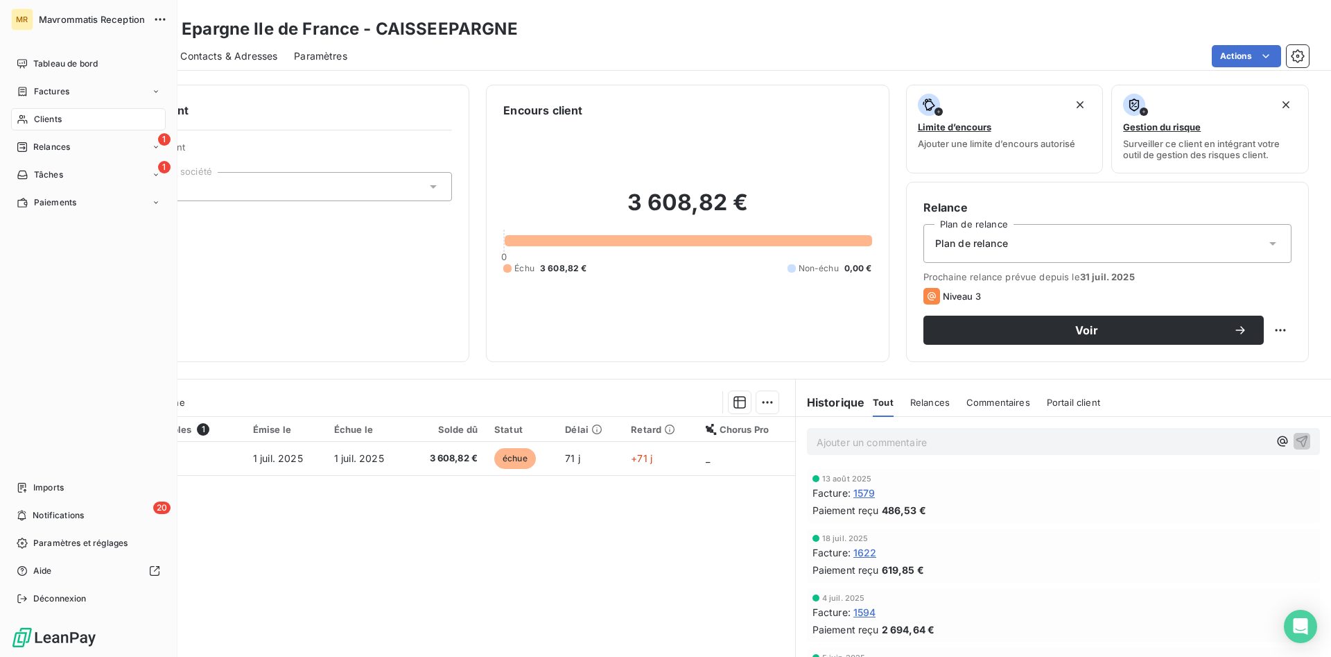
click at [59, 118] on span "Clients" at bounding box center [48, 119] width 28 height 12
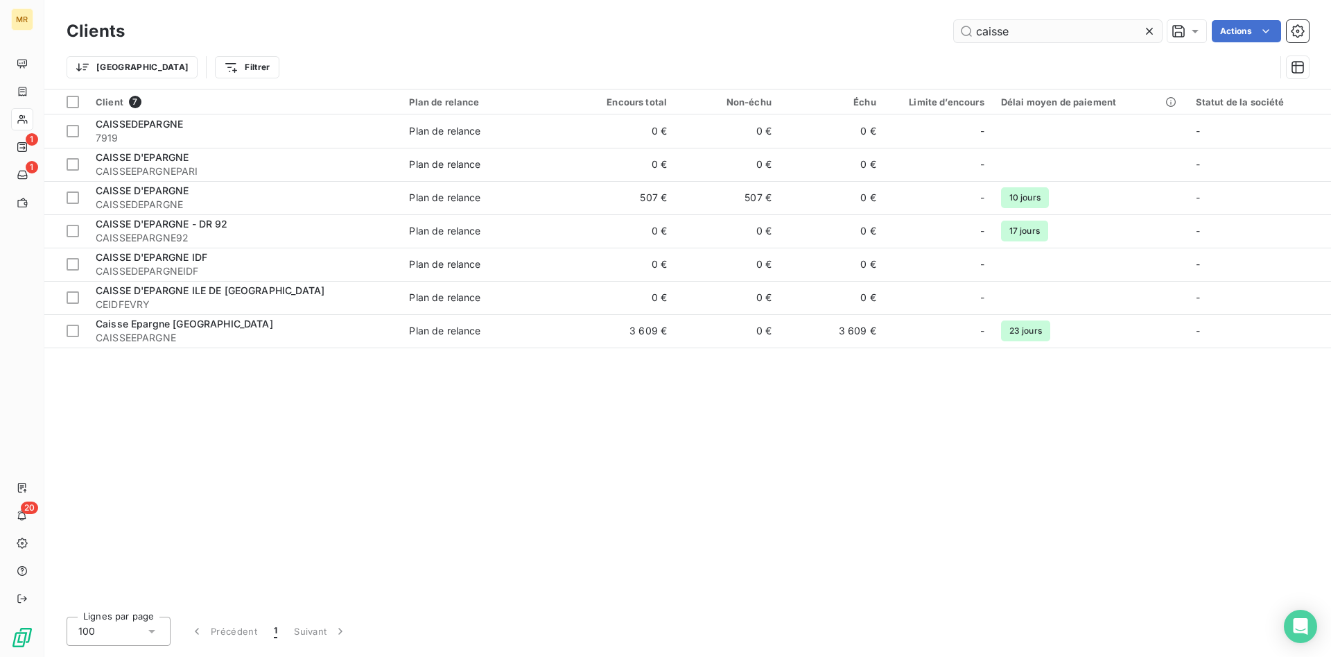
drag, startPoint x: 1018, startPoint y: 30, endPoint x: 913, endPoint y: 28, distance: 104.7
click at [954, 28] on input "caisse" at bounding box center [1058, 31] width 208 height 22
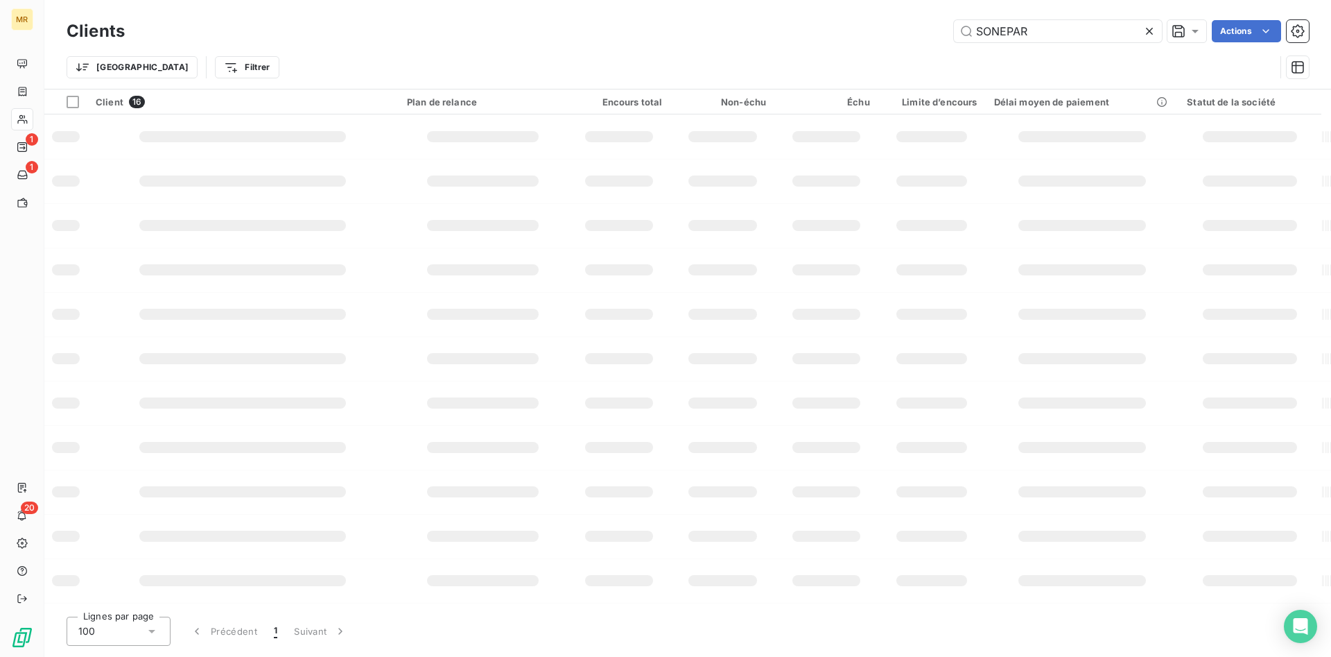
type input "SONEPAR"
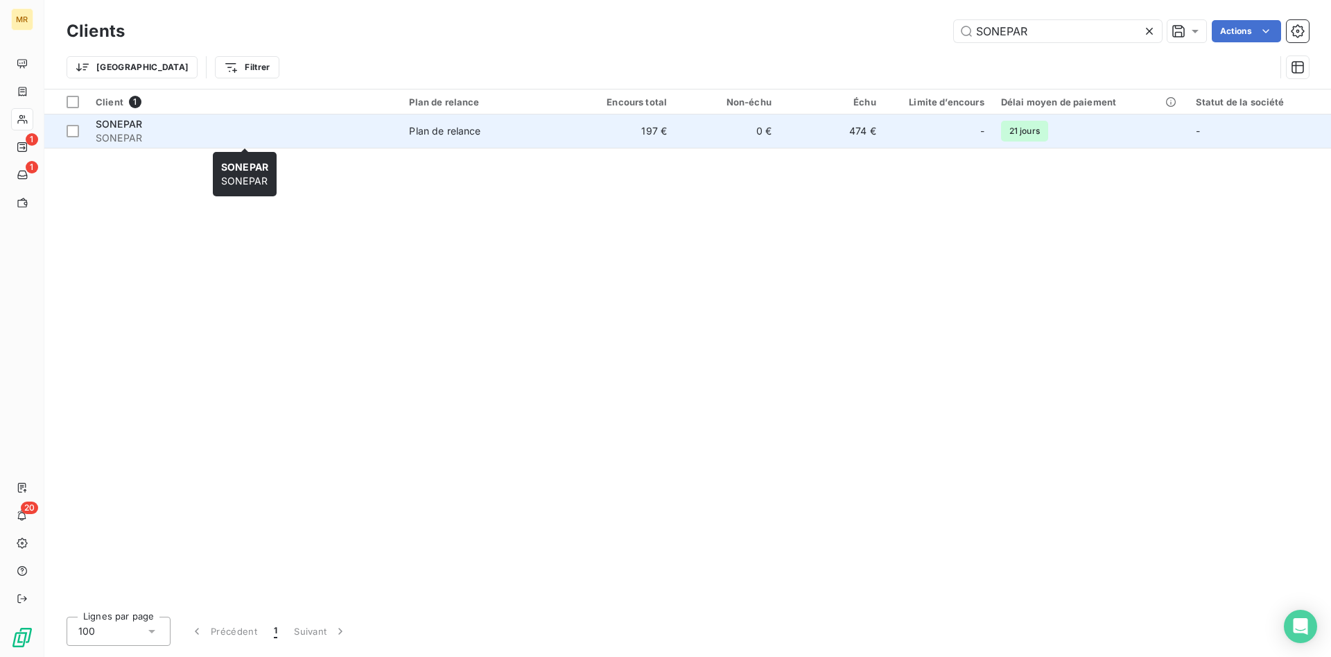
click at [133, 122] on span "SONEPAR" at bounding box center [119, 124] width 46 height 12
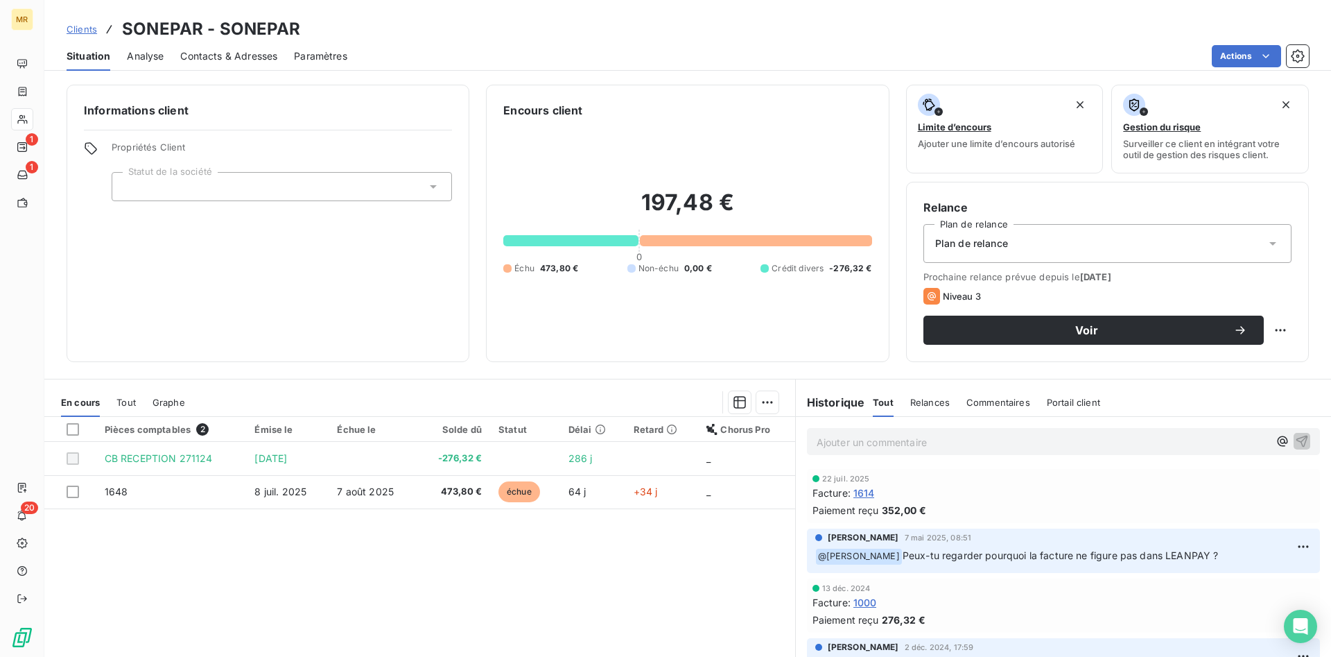
scroll to position [20, 0]
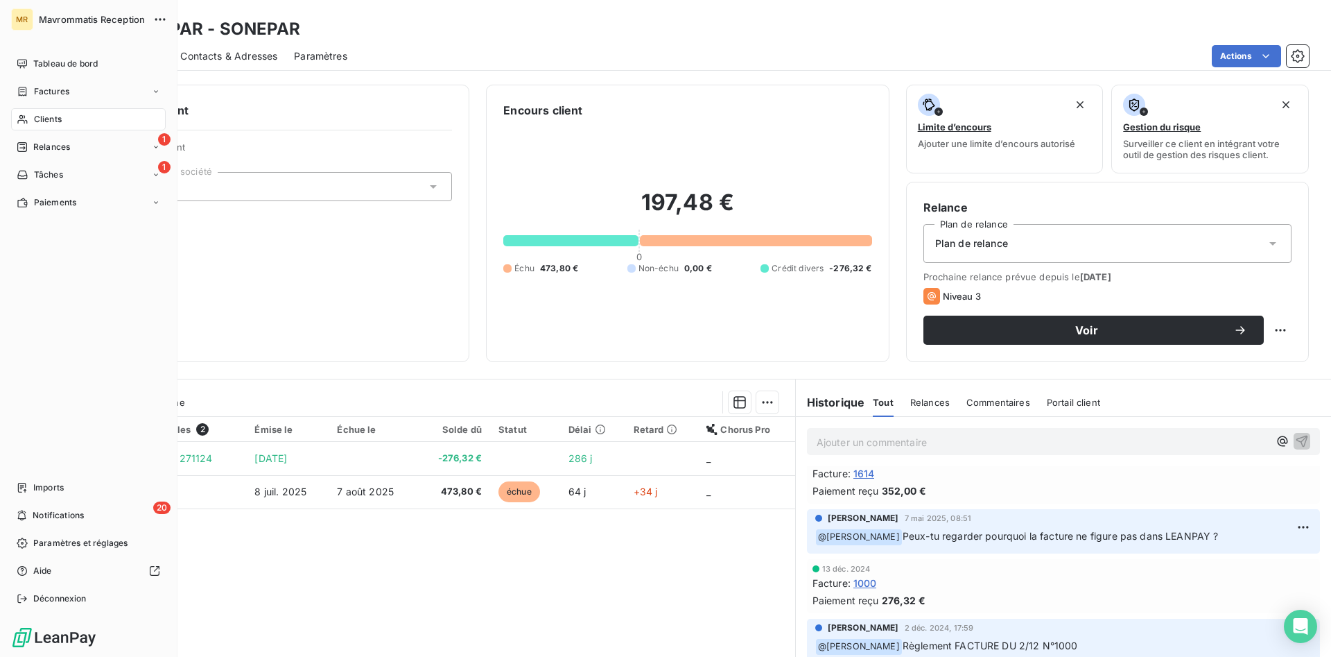
click at [43, 117] on span "Clients" at bounding box center [48, 119] width 28 height 12
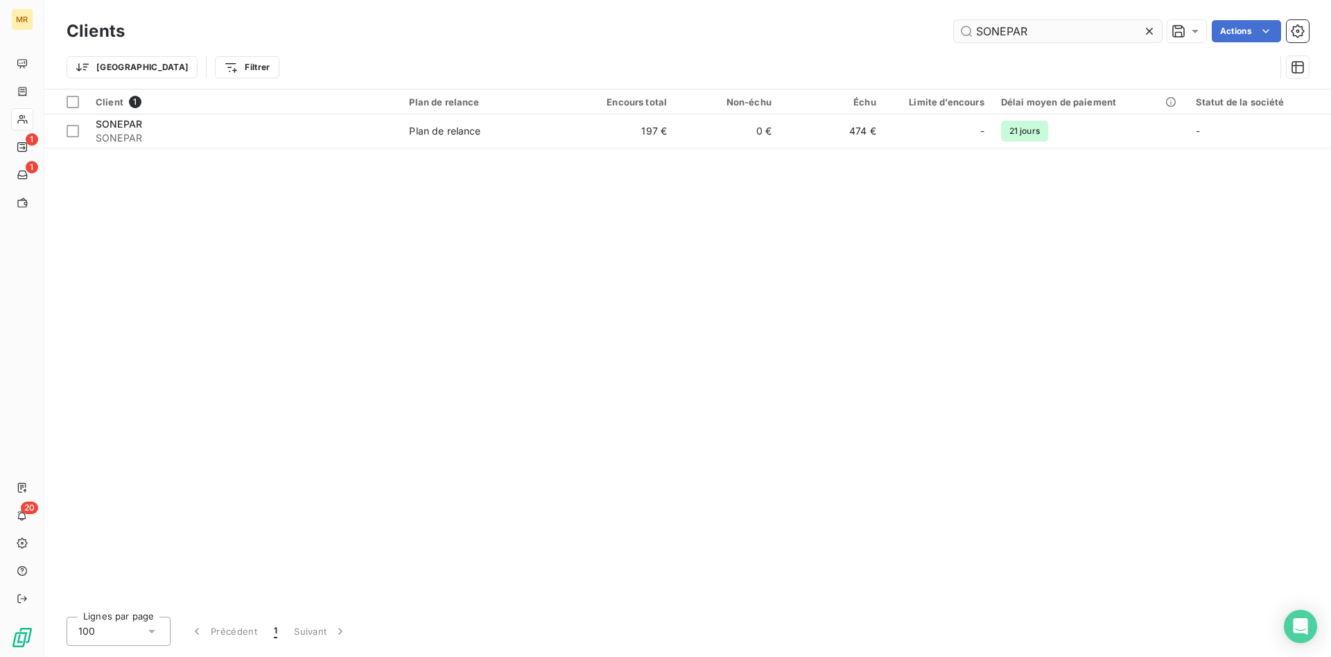
drag, startPoint x: 1030, startPoint y: 31, endPoint x: 838, endPoint y: 33, distance: 192.0
click at [954, 26] on input "SONEPAR" at bounding box center [1058, 31] width 208 height 22
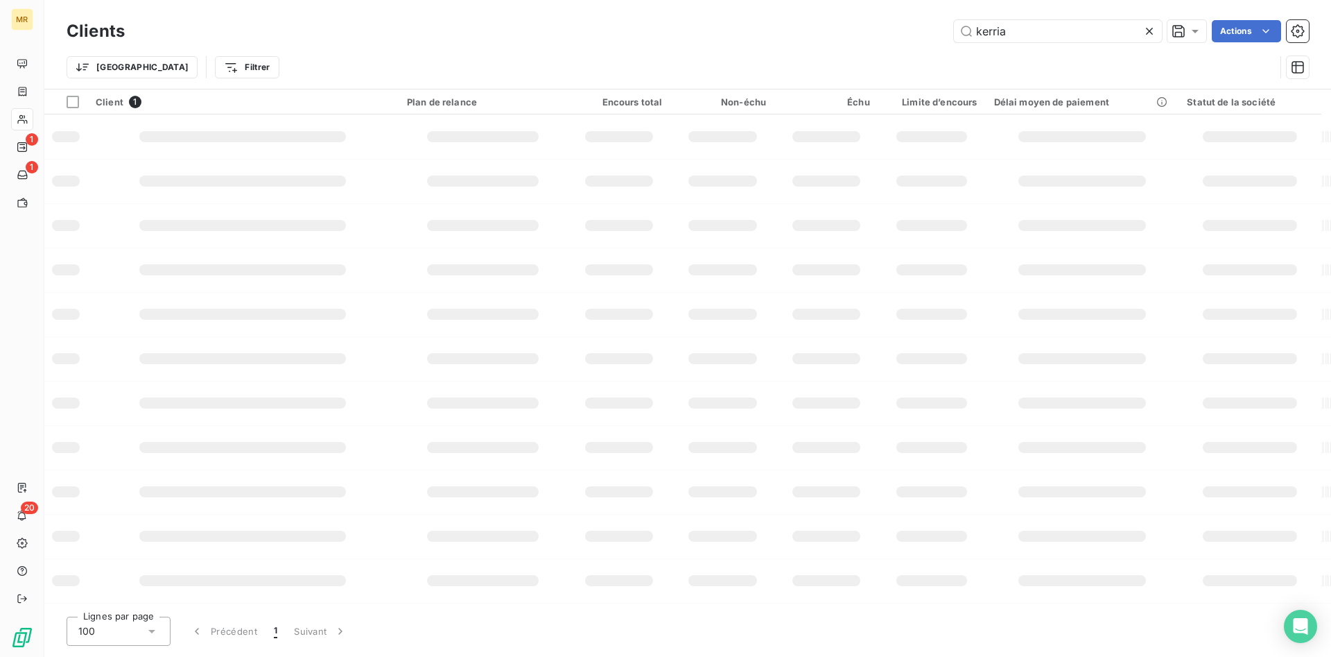
type input "kerria"
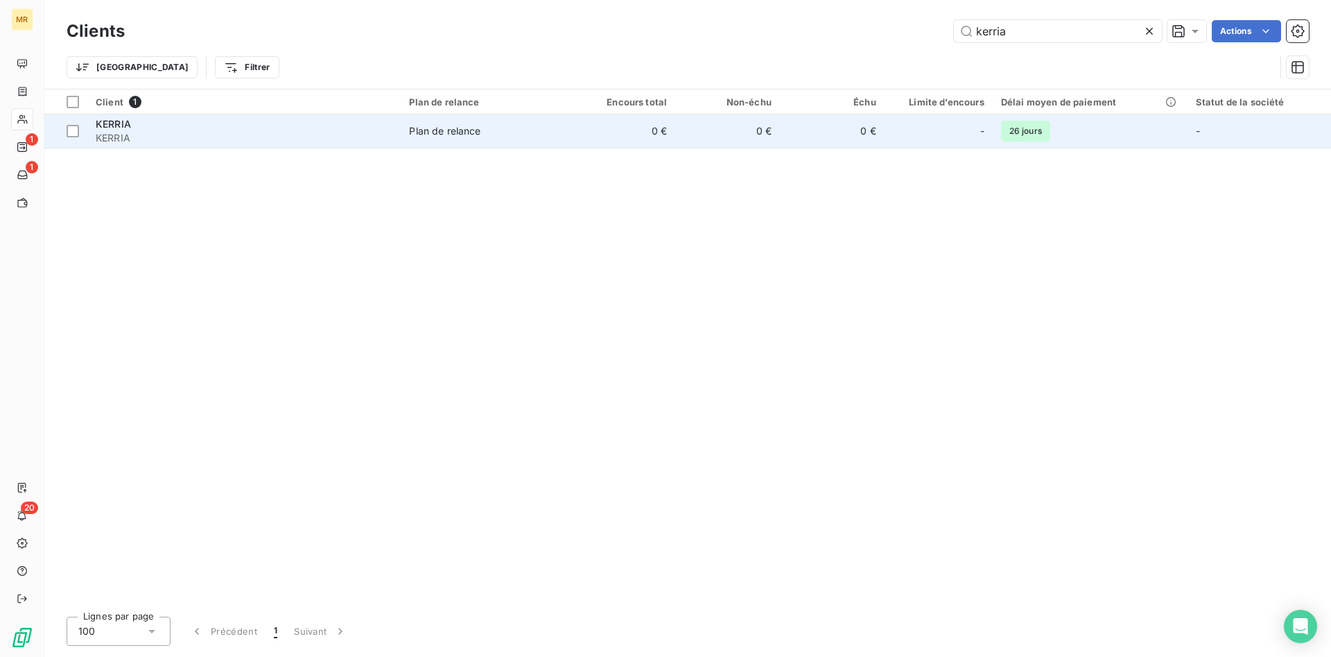
click at [361, 130] on div "KERRIA" at bounding box center [244, 124] width 297 height 14
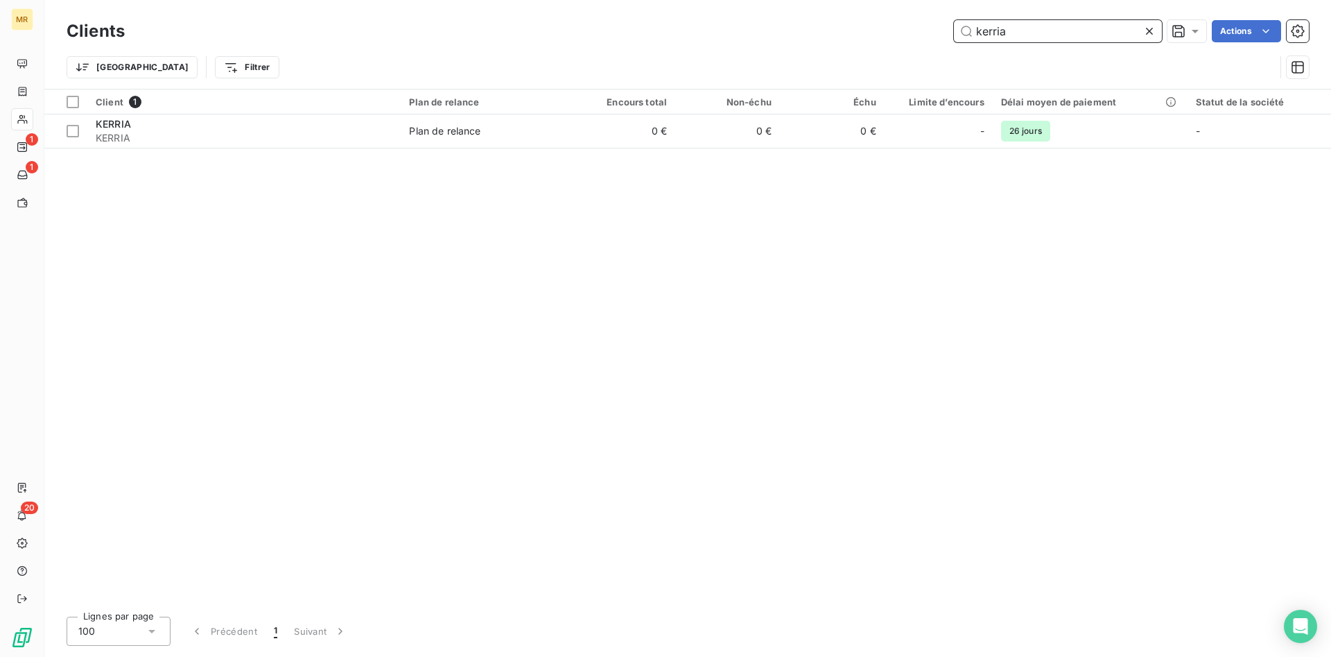
drag, startPoint x: 1045, startPoint y: 35, endPoint x: 899, endPoint y: 30, distance: 145.7
click at [954, 30] on input "kerria" at bounding box center [1058, 31] width 208 height 22
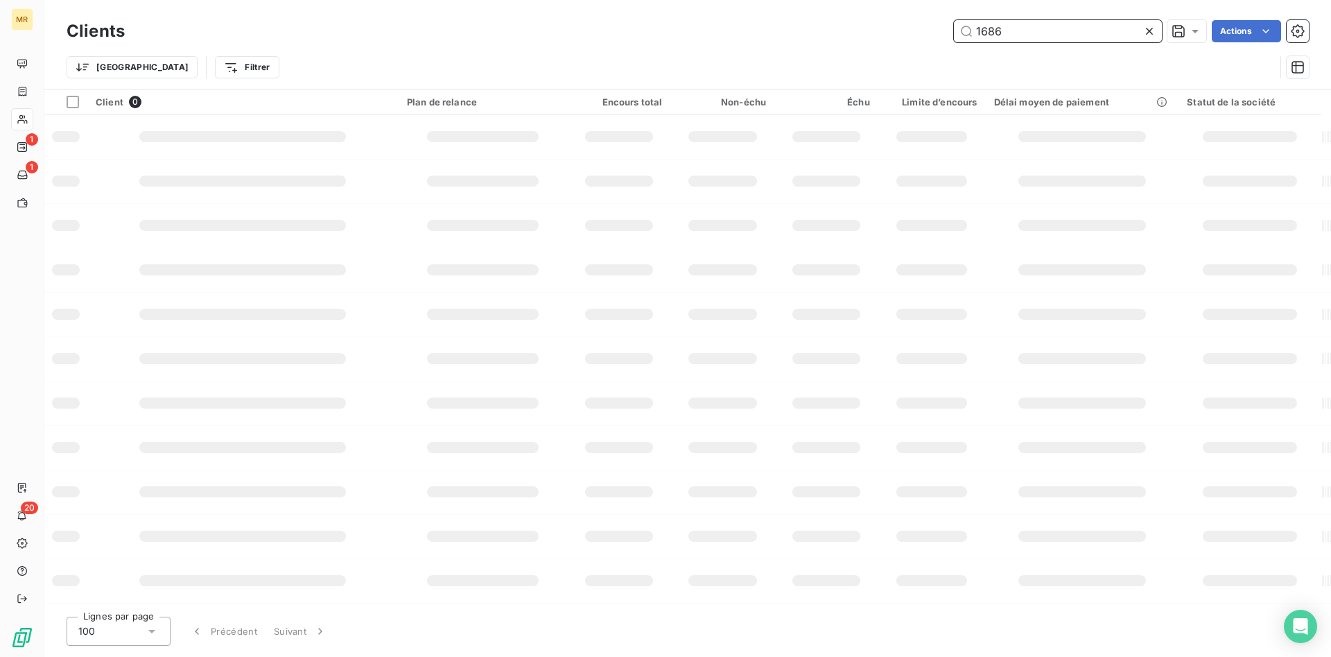
type input "1686"
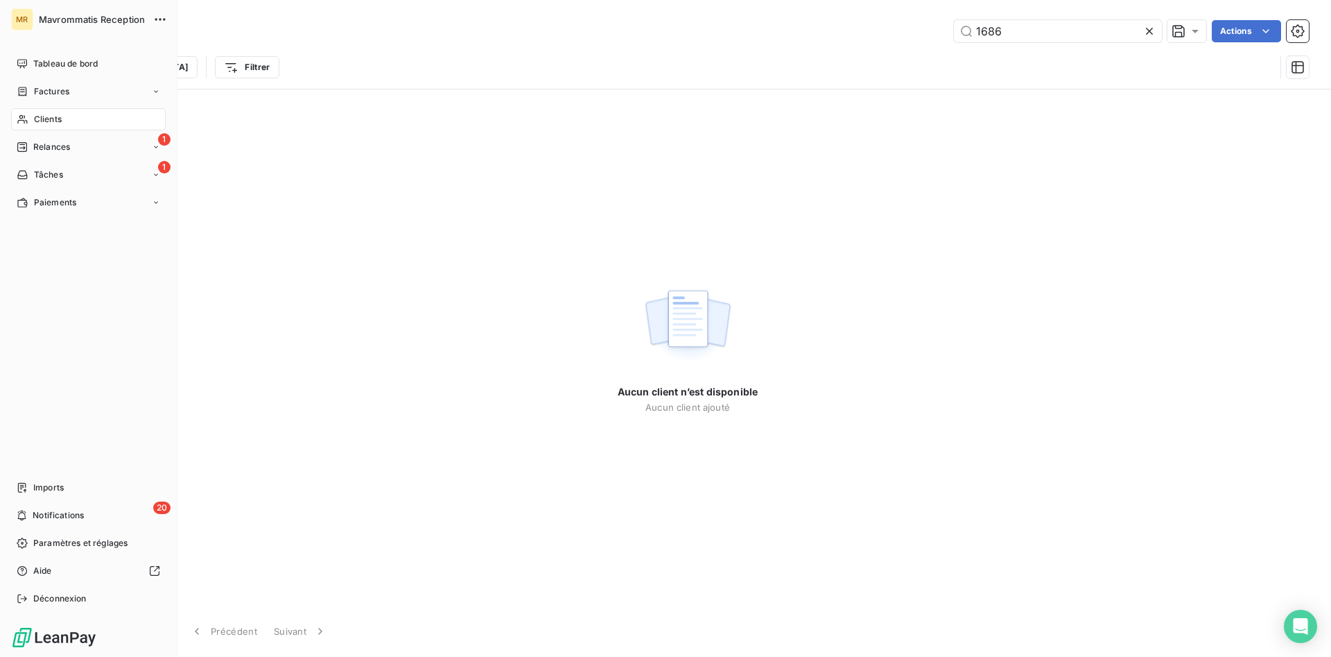
drag, startPoint x: 40, startPoint y: 90, endPoint x: 544, endPoint y: 83, distance: 504.1
click at [47, 89] on span "Factures" at bounding box center [51, 91] width 35 height 12
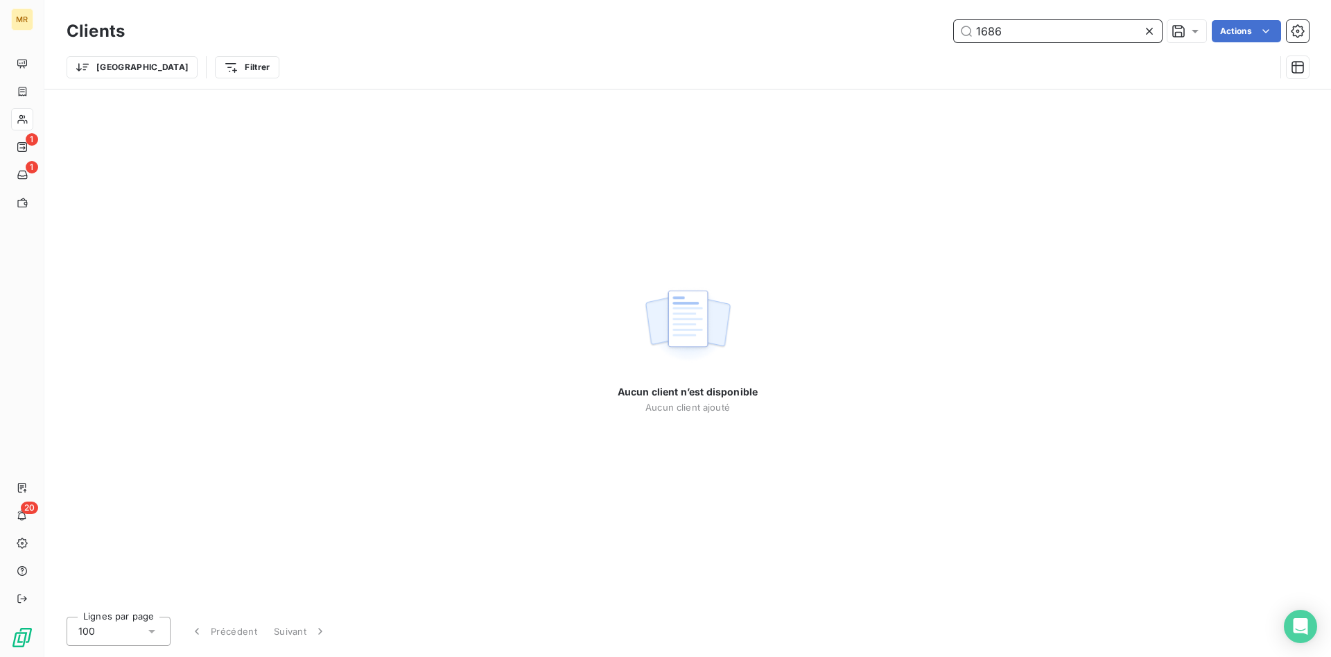
drag, startPoint x: 1012, startPoint y: 41, endPoint x: 988, endPoint y: 26, distance: 28.3
click at [1012, 39] on input "1686" at bounding box center [1058, 31] width 208 height 22
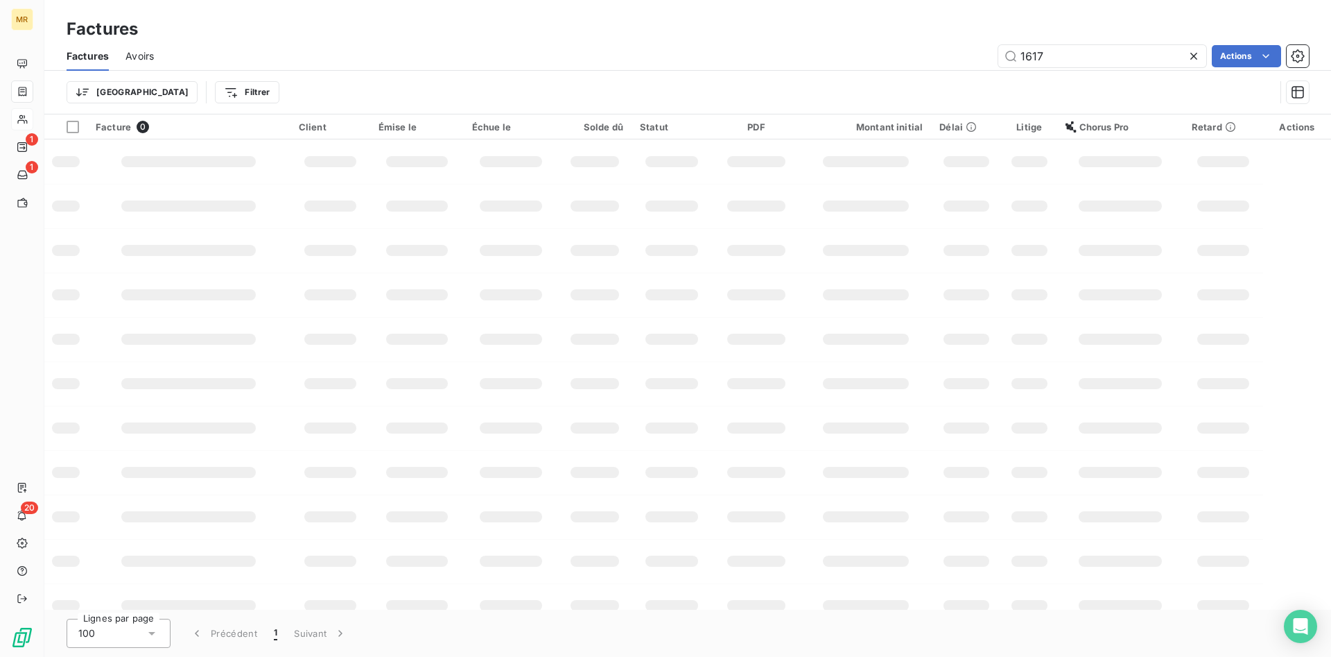
drag, startPoint x: 988, startPoint y: 26, endPoint x: 971, endPoint y: 23, distance: 17.7
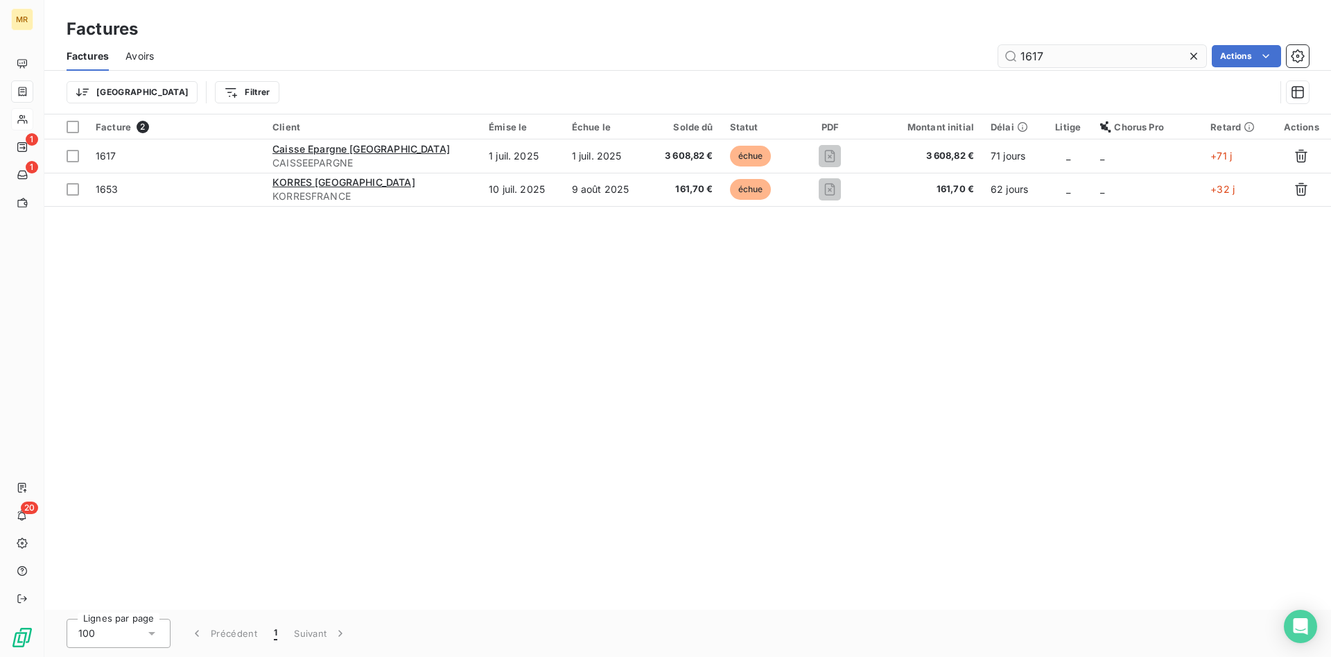
drag, startPoint x: 1118, startPoint y: 55, endPoint x: 857, endPoint y: 55, distance: 260.7
click at [998, 55] on input "1617" at bounding box center [1102, 56] width 208 height 22
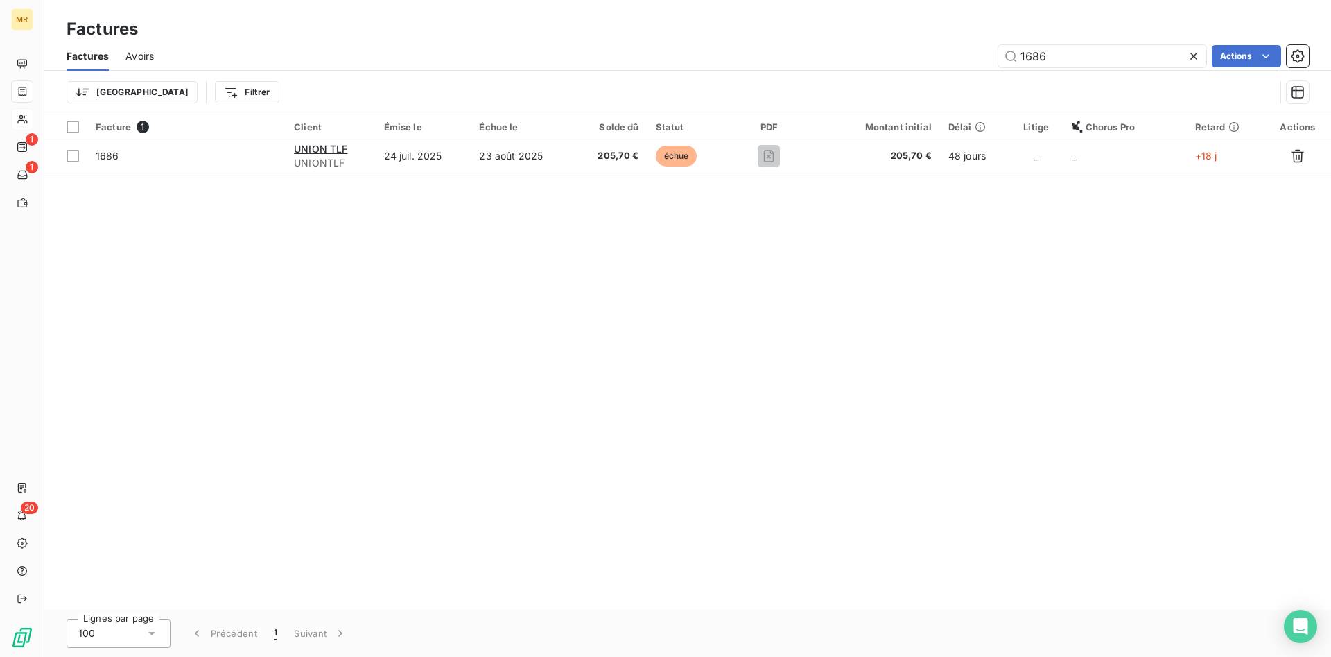
drag, startPoint x: 1082, startPoint y: 69, endPoint x: 951, endPoint y: 56, distance: 131.6
click at [951, 56] on div "Factures Avoirs 1686 Actions" at bounding box center [687, 56] width 1287 height 29
drag, startPoint x: 1088, startPoint y: 61, endPoint x: 967, endPoint y: 53, distance: 120.9
click at [998, 53] on input "1686" at bounding box center [1102, 56] width 208 height 22
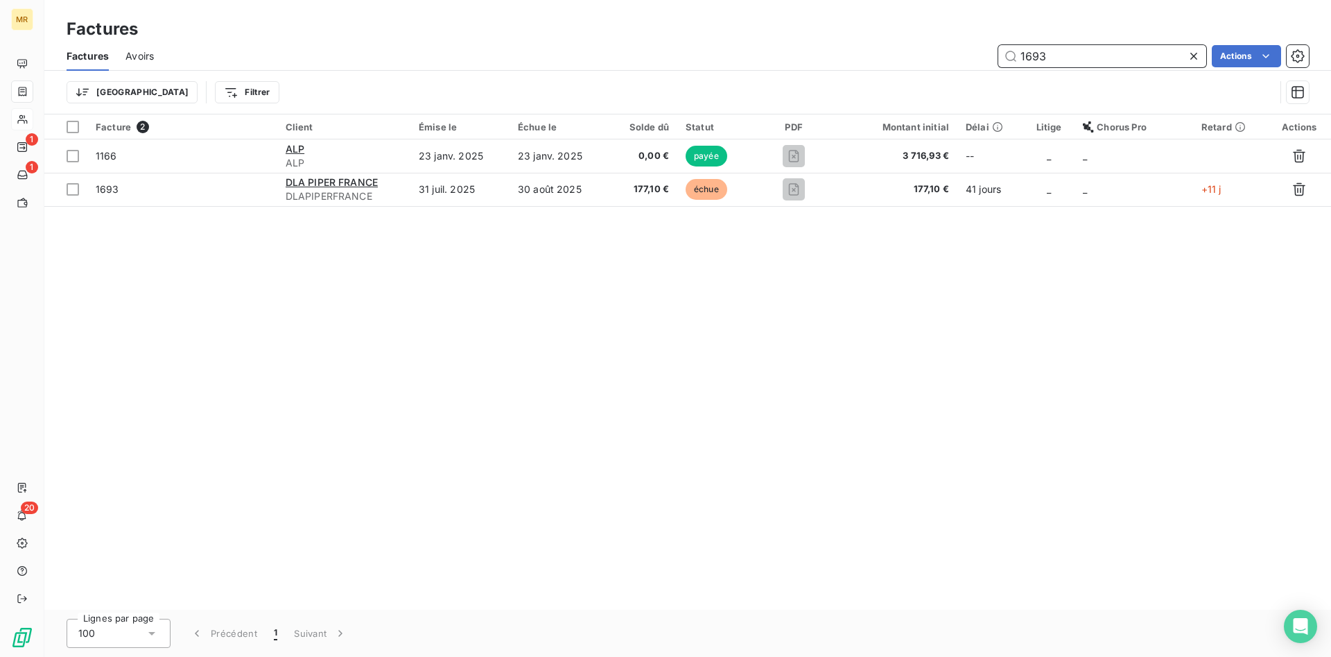
drag, startPoint x: 1058, startPoint y: 58, endPoint x: 1003, endPoint y: 57, distance: 54.8
click at [1003, 57] on input "1693" at bounding box center [1102, 56] width 208 height 22
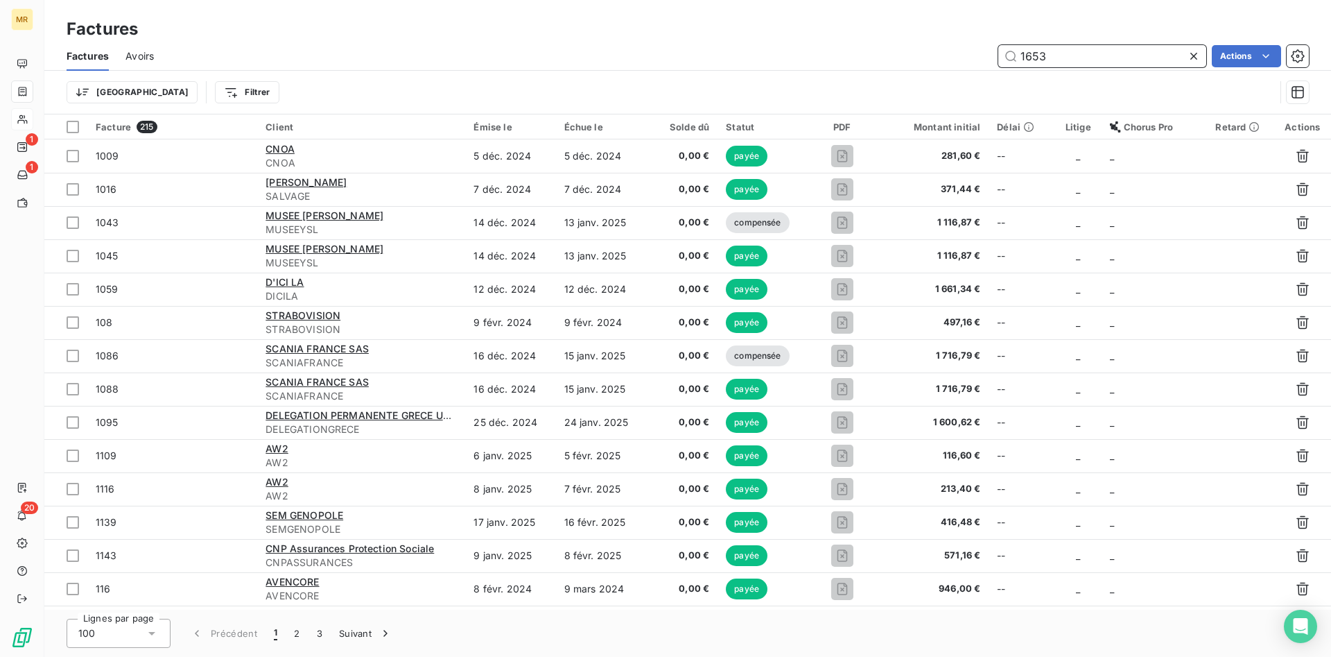
type input "1653"
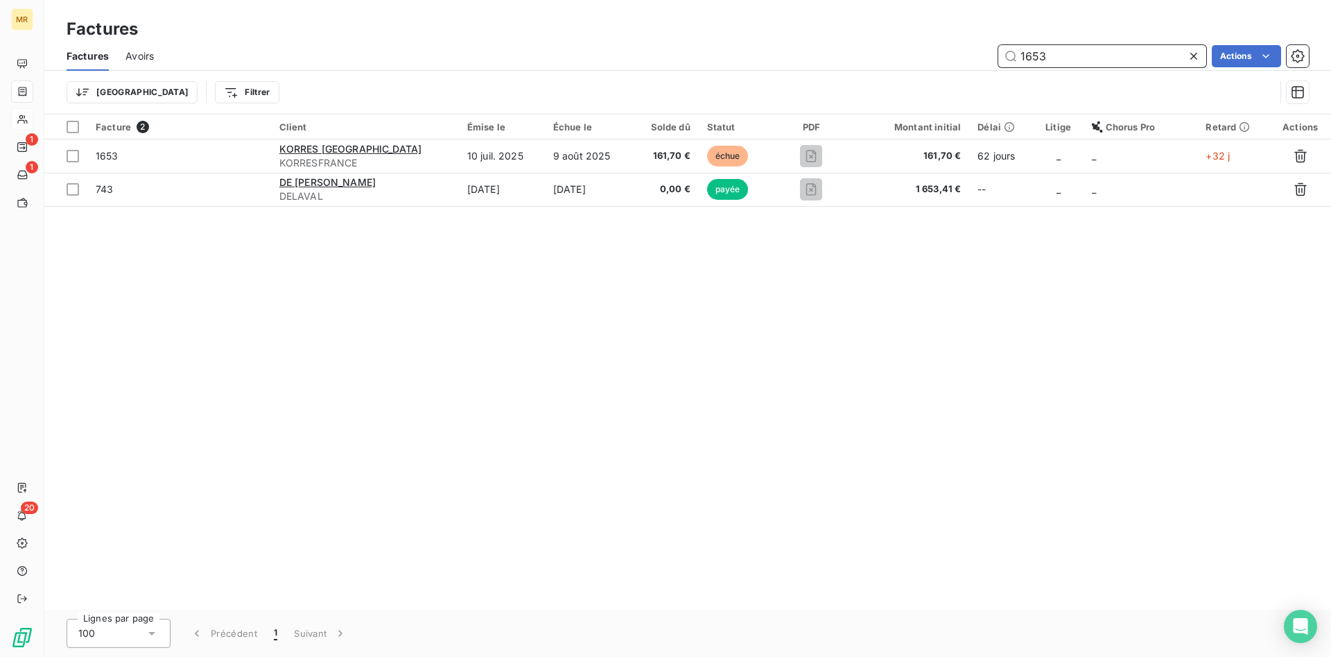
click at [1045, 55] on input "1653" at bounding box center [1102, 56] width 208 height 22
drag, startPoint x: 1067, startPoint y: 56, endPoint x: 988, endPoint y: 53, distance: 79.1
click at [998, 53] on input "1653" at bounding box center [1102, 56] width 208 height 22
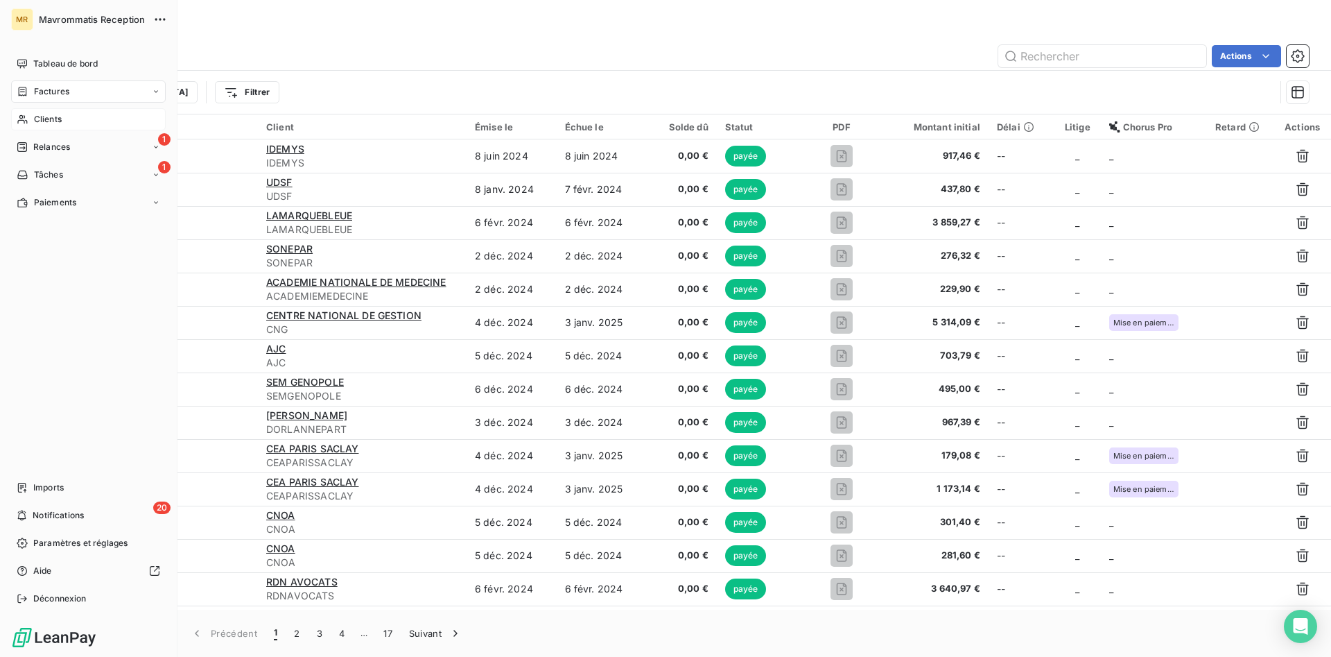
click at [39, 116] on span "Clients" at bounding box center [48, 119] width 28 height 12
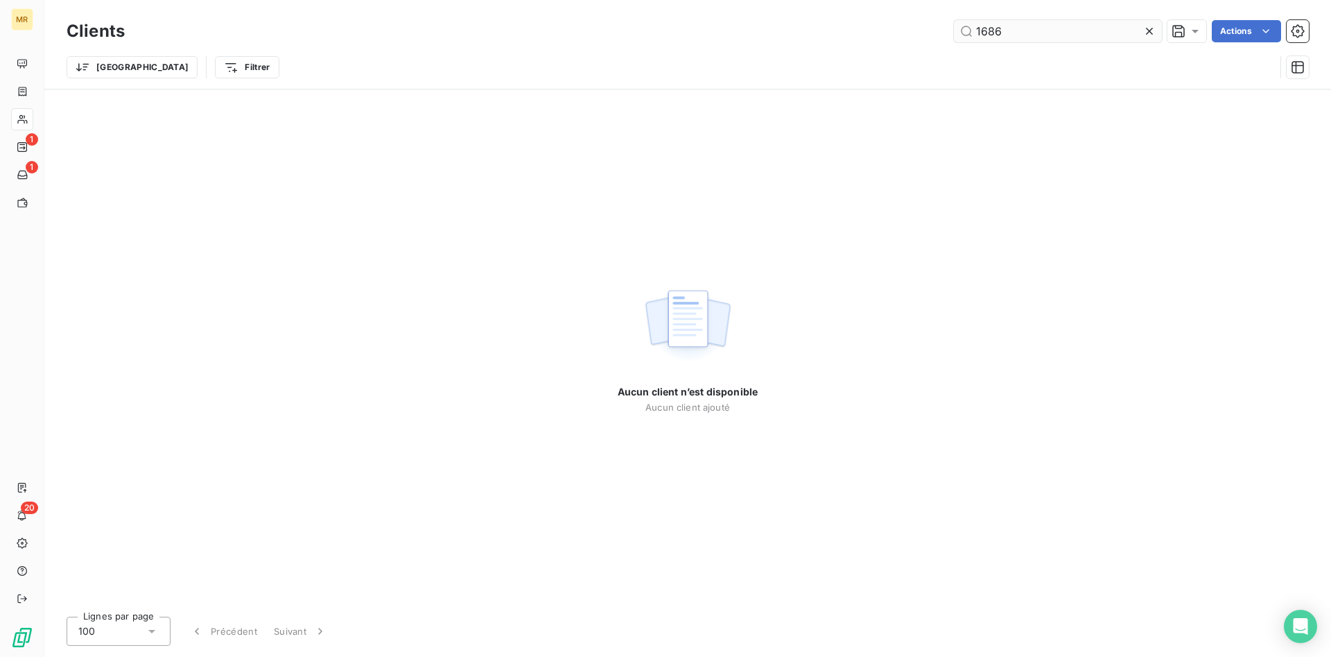
drag, startPoint x: 1047, startPoint y: 31, endPoint x: 774, endPoint y: 40, distance: 273.3
click at [954, 40] on input "1686" at bounding box center [1058, 31] width 208 height 22
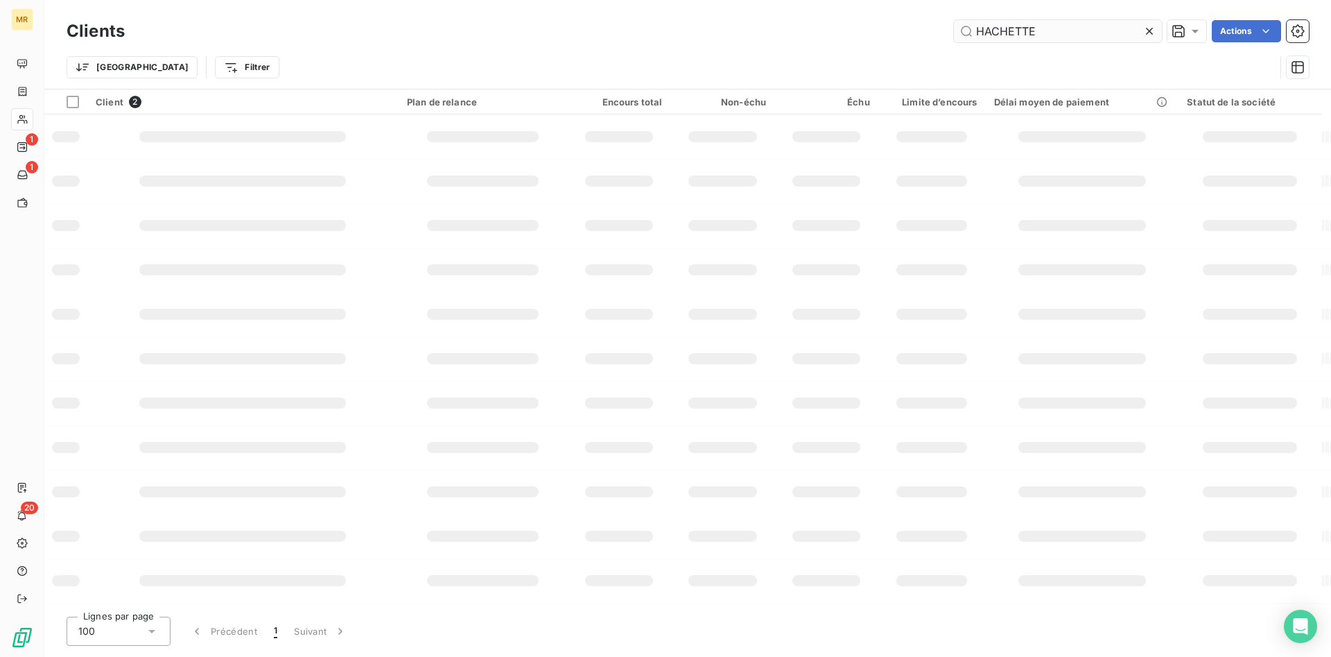
type input "HACHETTE"
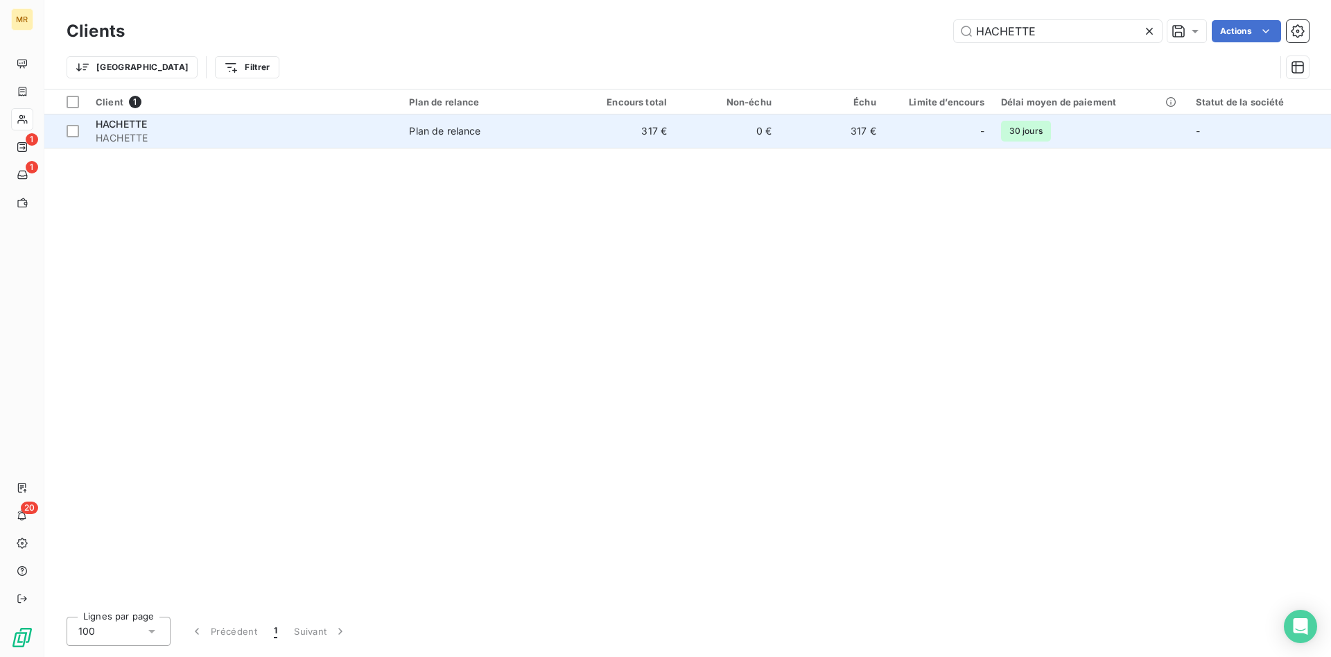
click at [564, 143] on td "Plan de relance" at bounding box center [486, 130] width 170 height 33
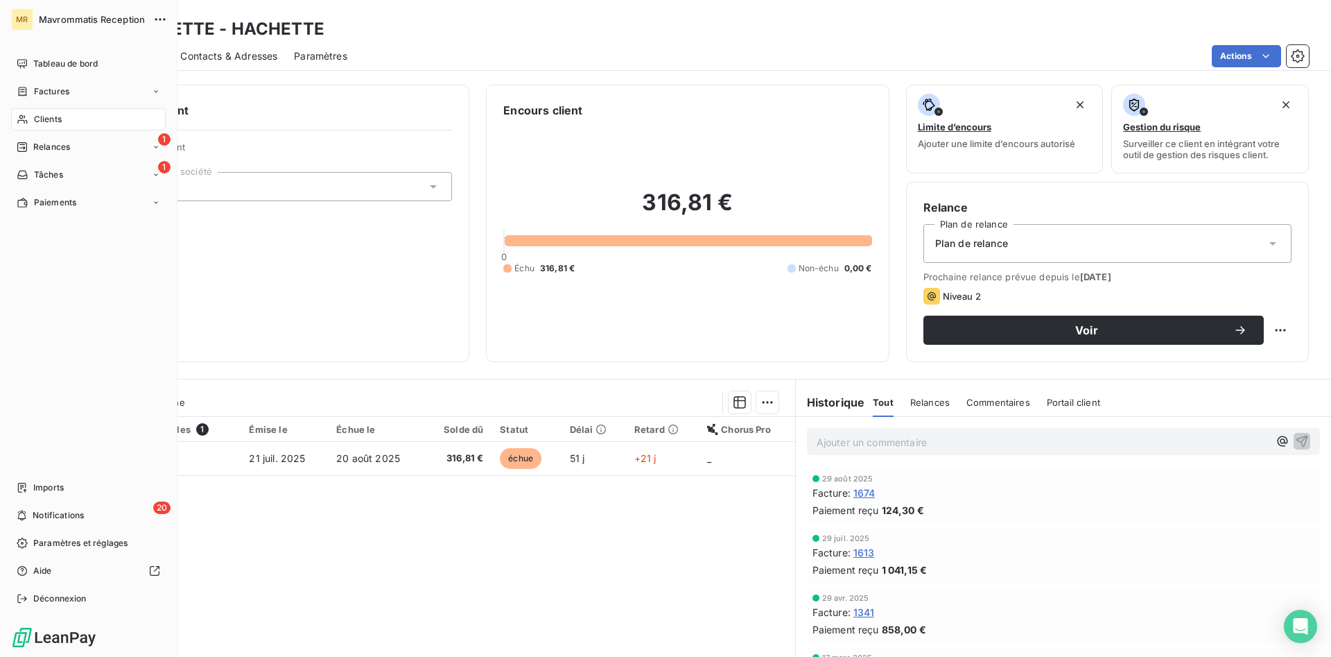
drag, startPoint x: 40, startPoint y: 119, endPoint x: 98, endPoint y: 116, distance: 59.0
click at [44, 119] on span "Clients" at bounding box center [48, 119] width 28 height 12
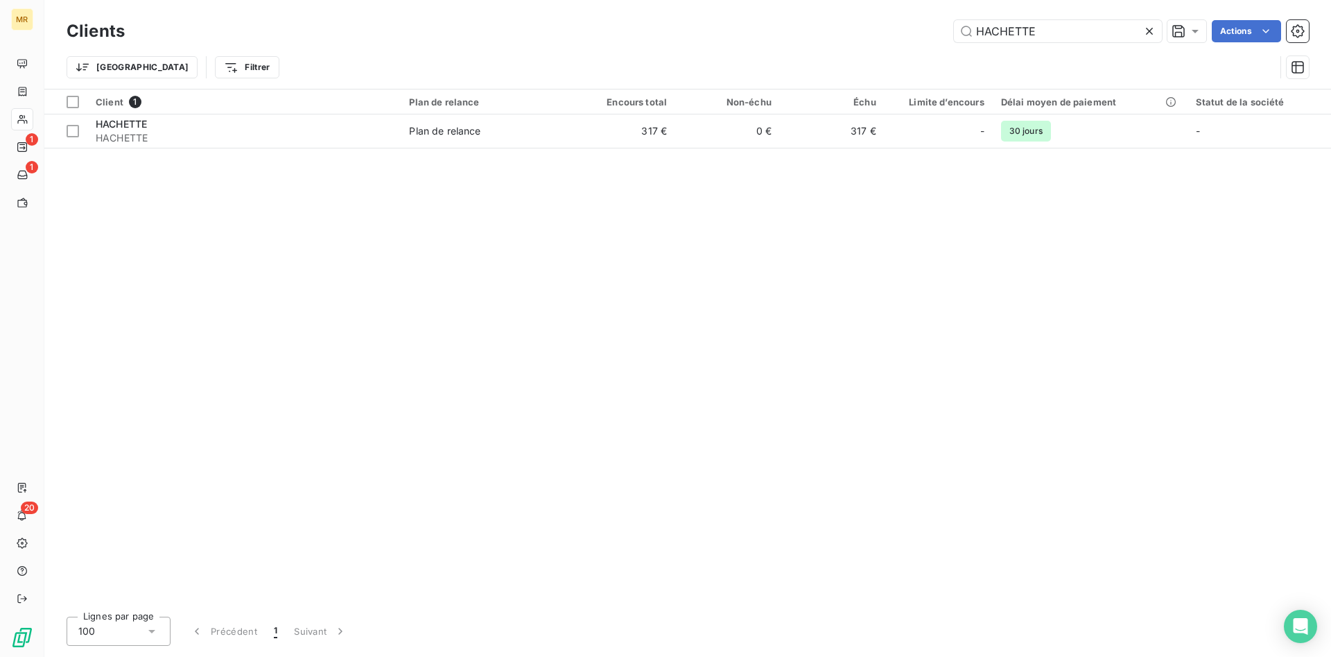
drag, startPoint x: 1044, startPoint y: 30, endPoint x: 860, endPoint y: 36, distance: 184.5
click at [954, 35] on input "HACHETTE" at bounding box center [1058, 31] width 208 height 22
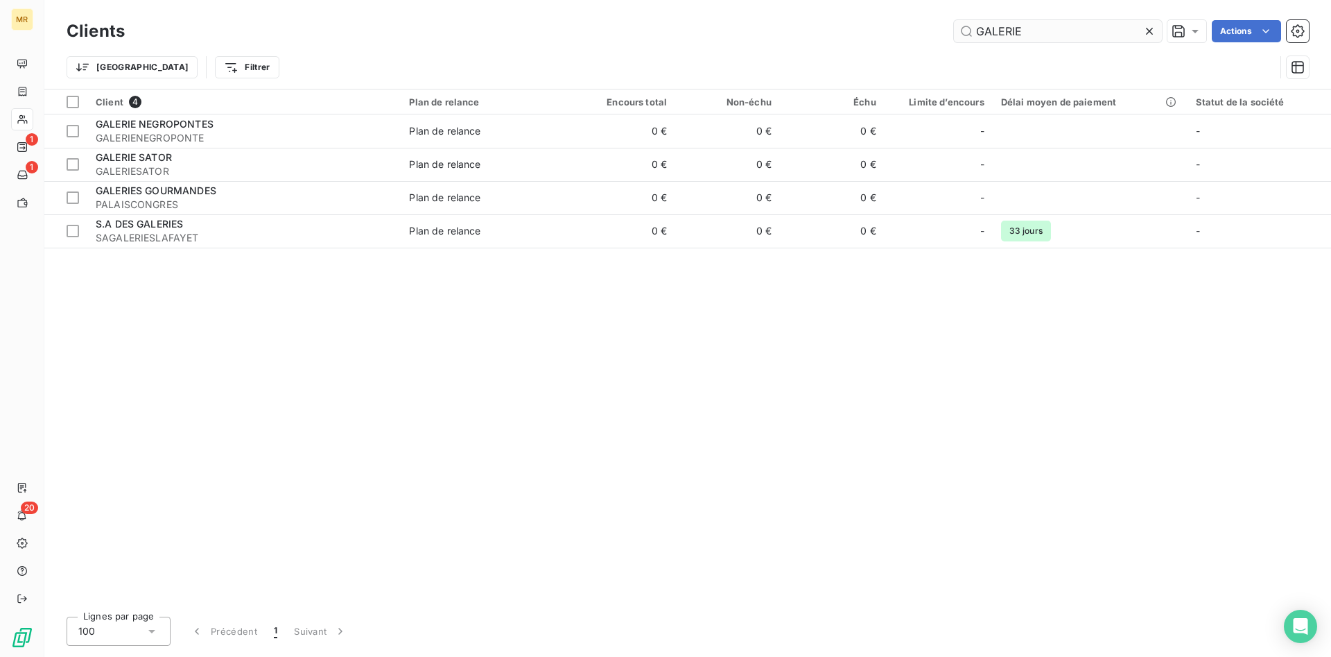
drag, startPoint x: 1044, startPoint y: 31, endPoint x: 985, endPoint y: 31, distance: 58.9
click at [985, 31] on input "GALERIE" at bounding box center [1058, 31] width 208 height 22
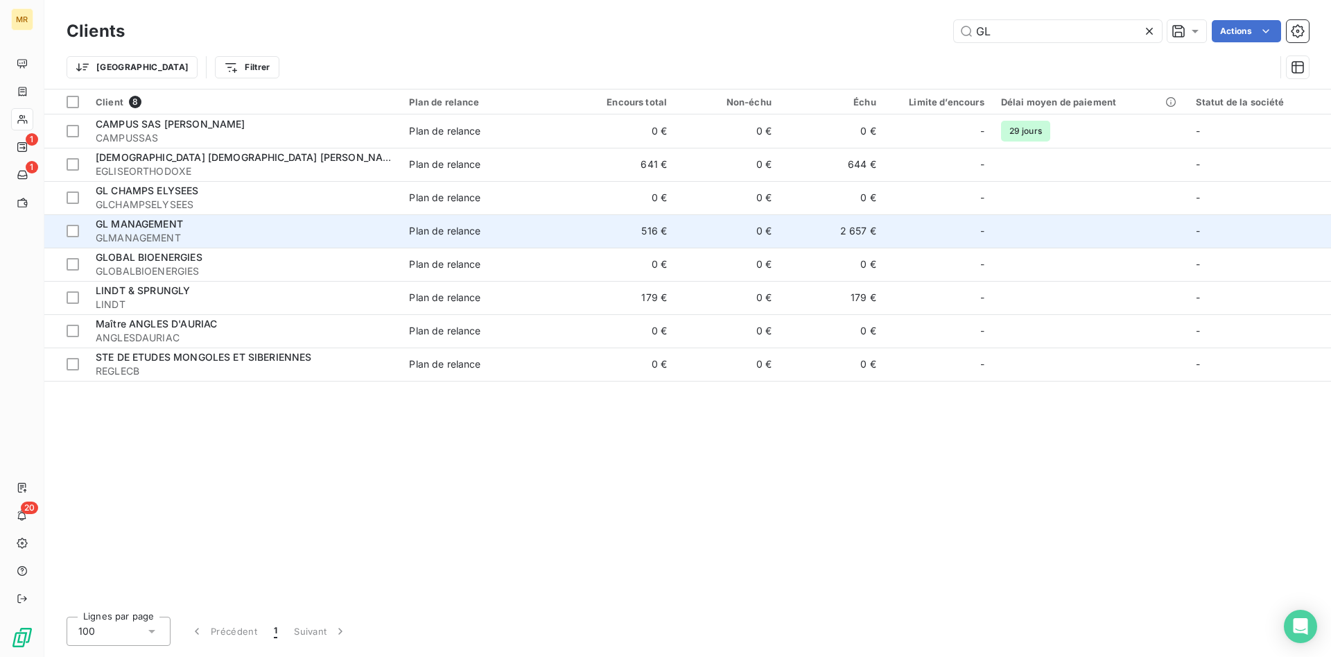
type input "GL"
click at [255, 227] on div "GL MANAGEMENT" at bounding box center [244, 224] width 297 height 14
